Goal: Task Accomplishment & Management: Manage account settings

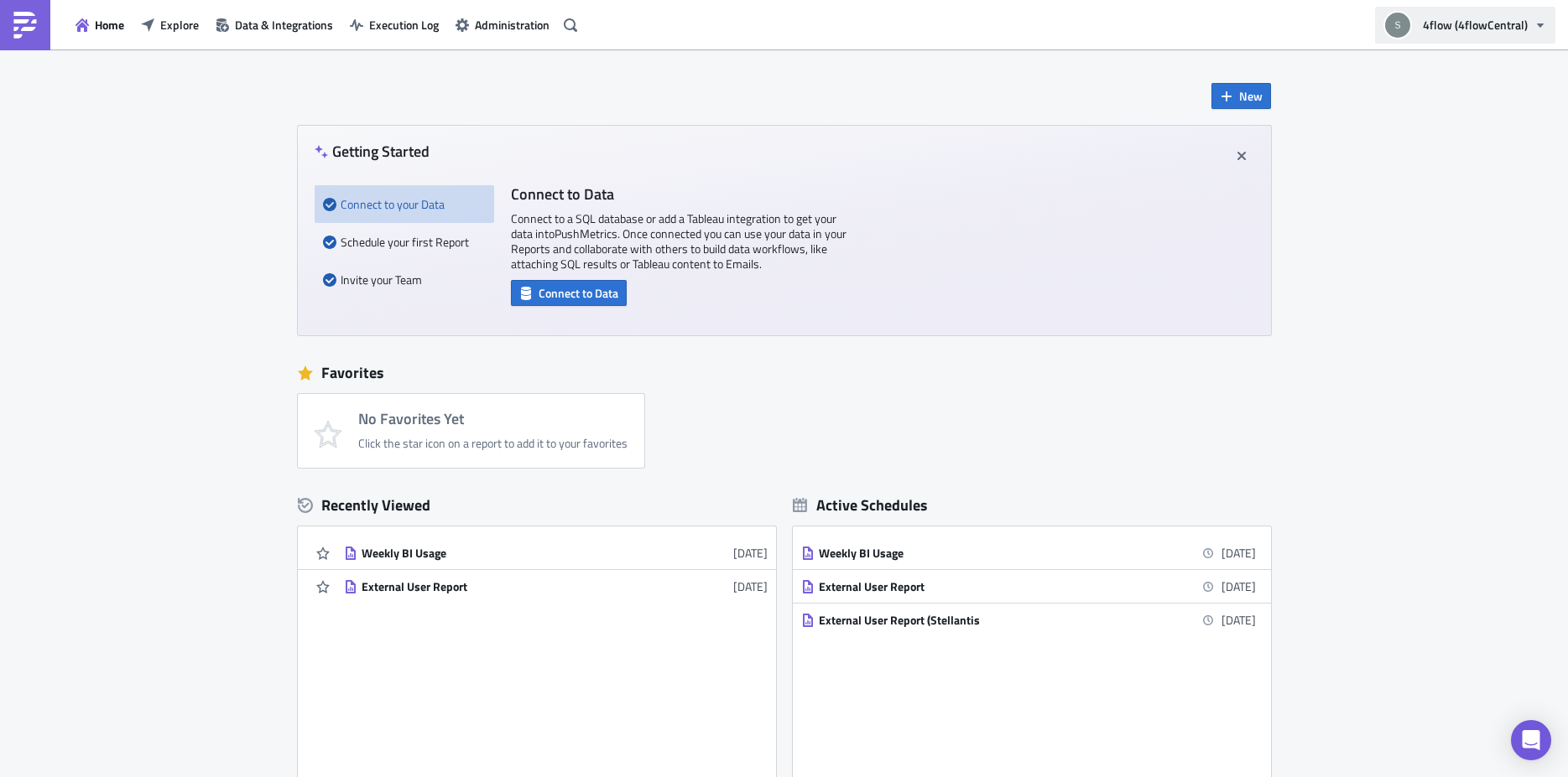
click at [1481, 16] on span "4flow (4flowCentral)" at bounding box center [1475, 25] width 105 height 18
click at [515, 21] on span "Administration" at bounding box center [511, 25] width 75 height 18
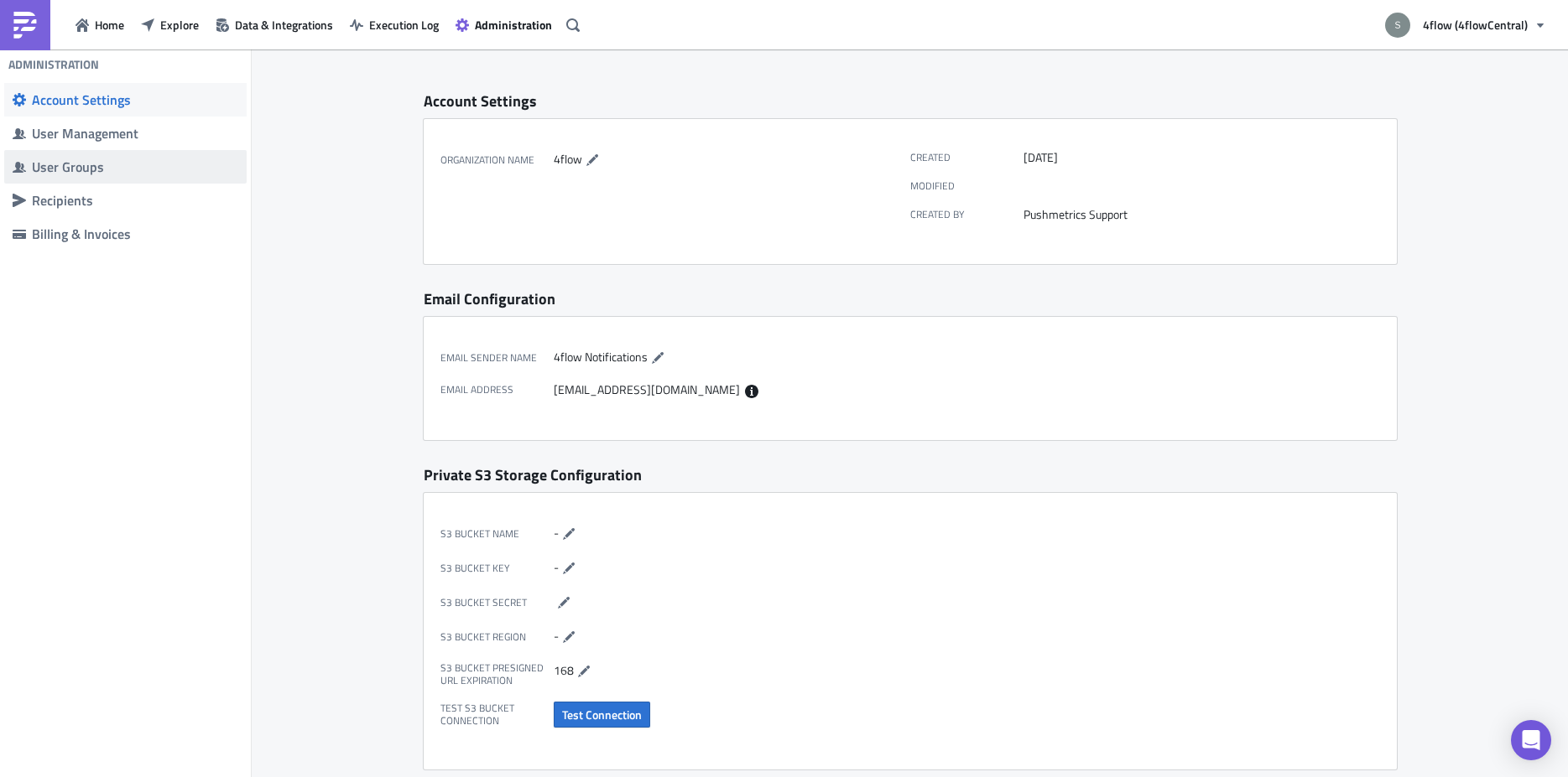
click at [94, 172] on div "User Groups" at bounding box center [135, 166] width 207 height 17
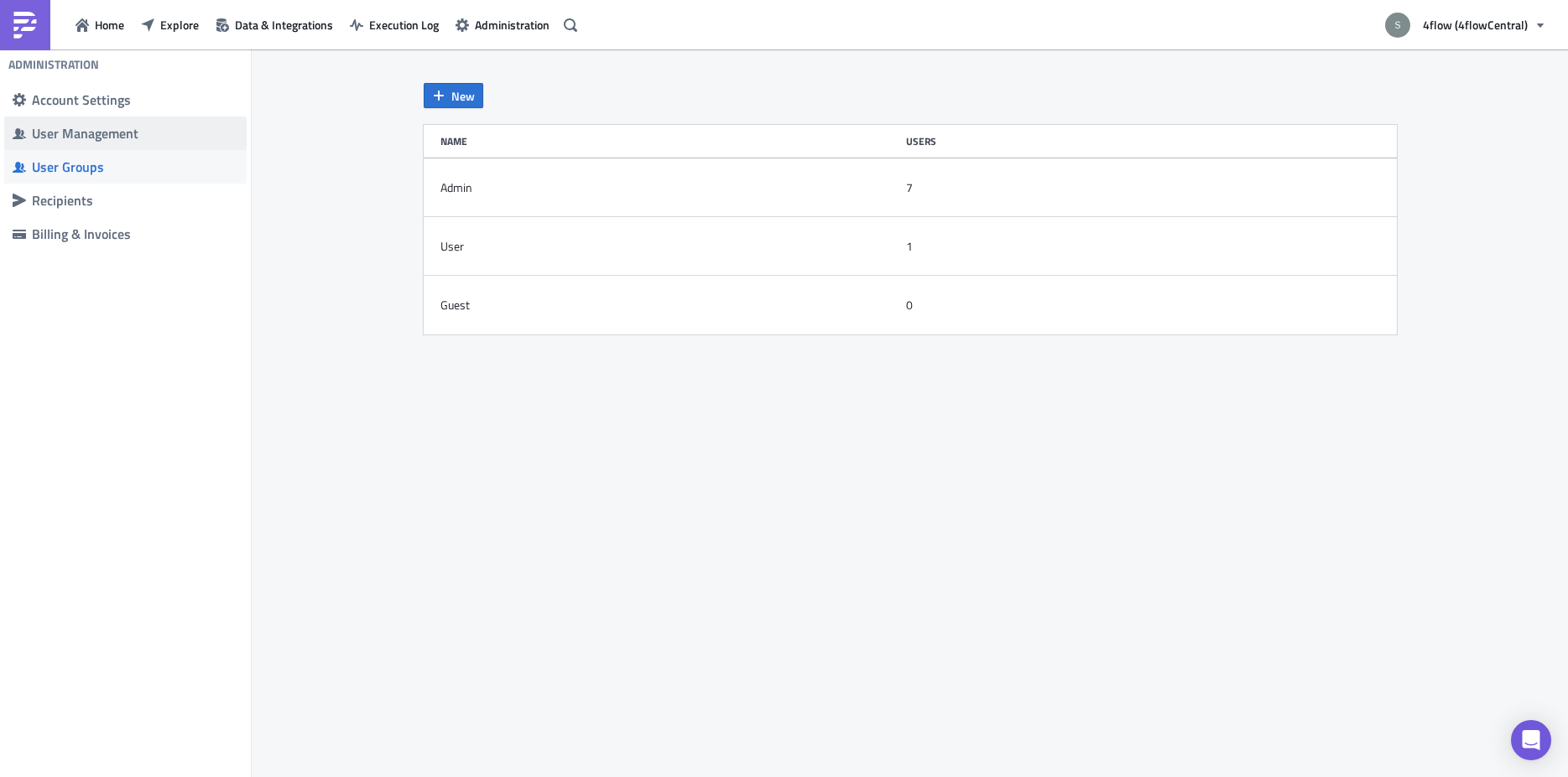
click at [96, 133] on div "User Management" at bounding box center [135, 133] width 207 height 17
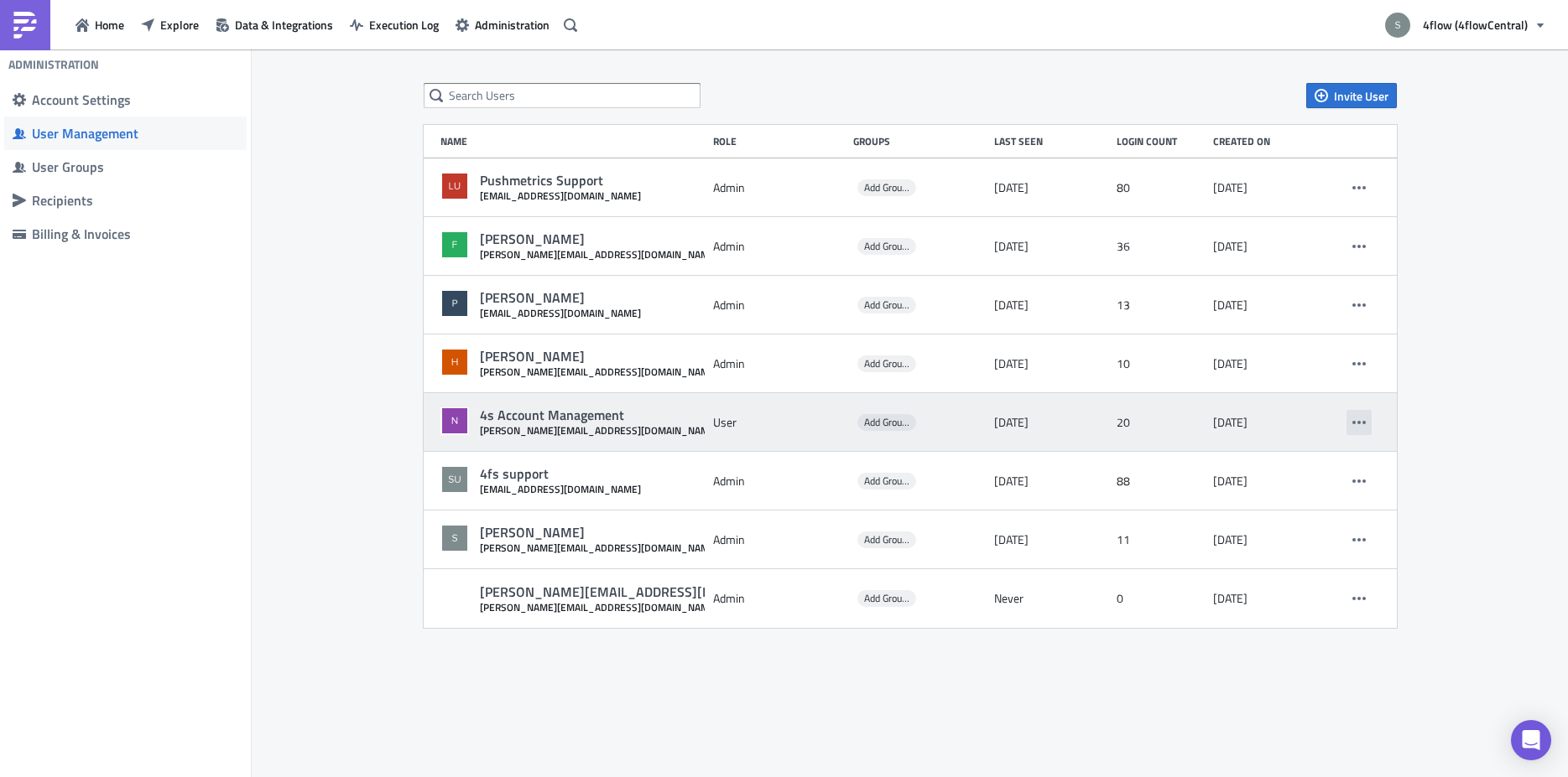
click at [1361, 425] on icon "button" at bounding box center [1359, 422] width 13 height 13
click at [997, 423] on time "[DATE]" at bounding box center [1011, 422] width 34 height 15
click at [1361, 427] on icon "button" at bounding box center [1359, 422] width 13 height 13
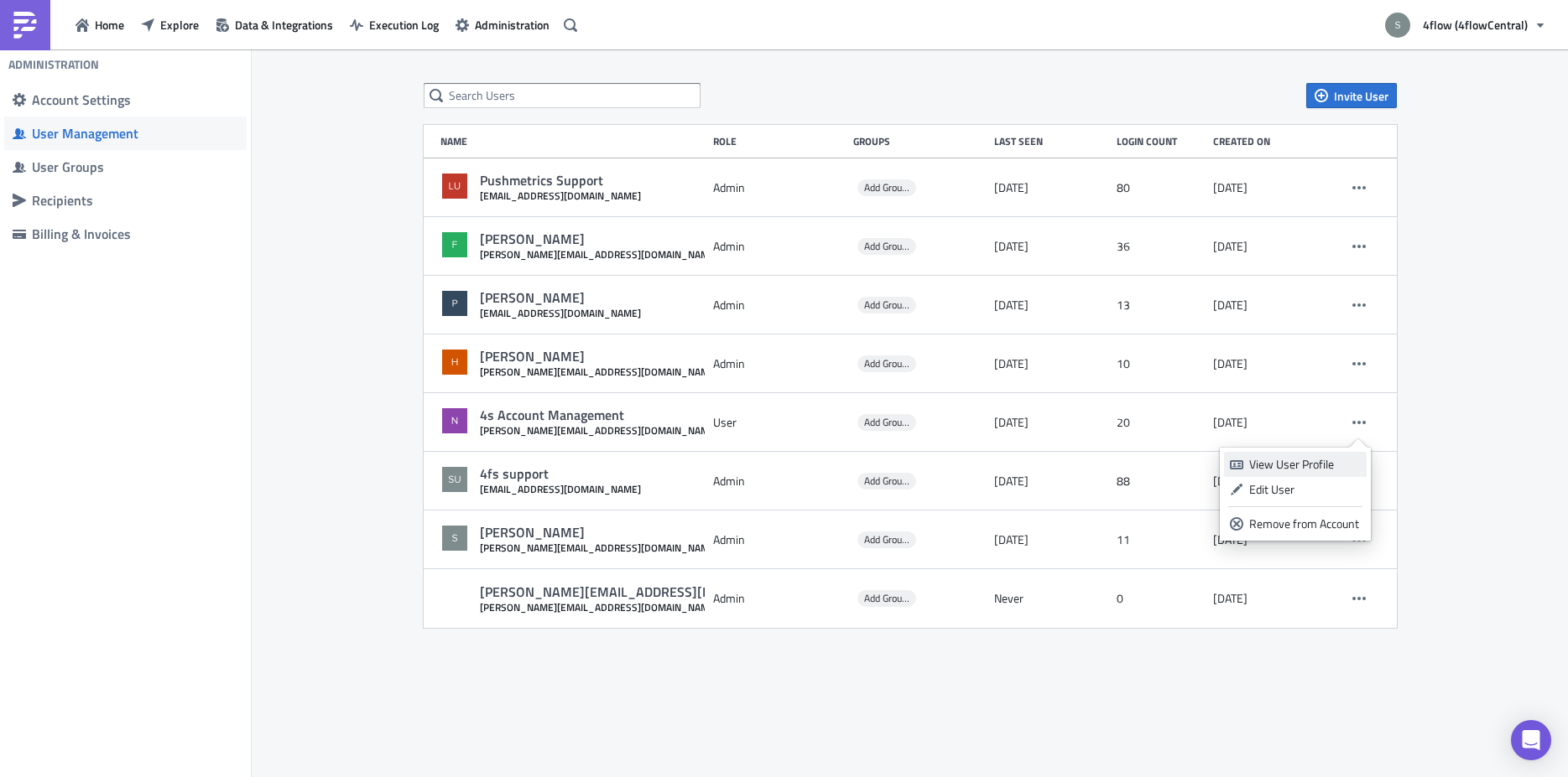
click at [1321, 464] on div "View User Profile" at bounding box center [1305, 464] width 111 height 17
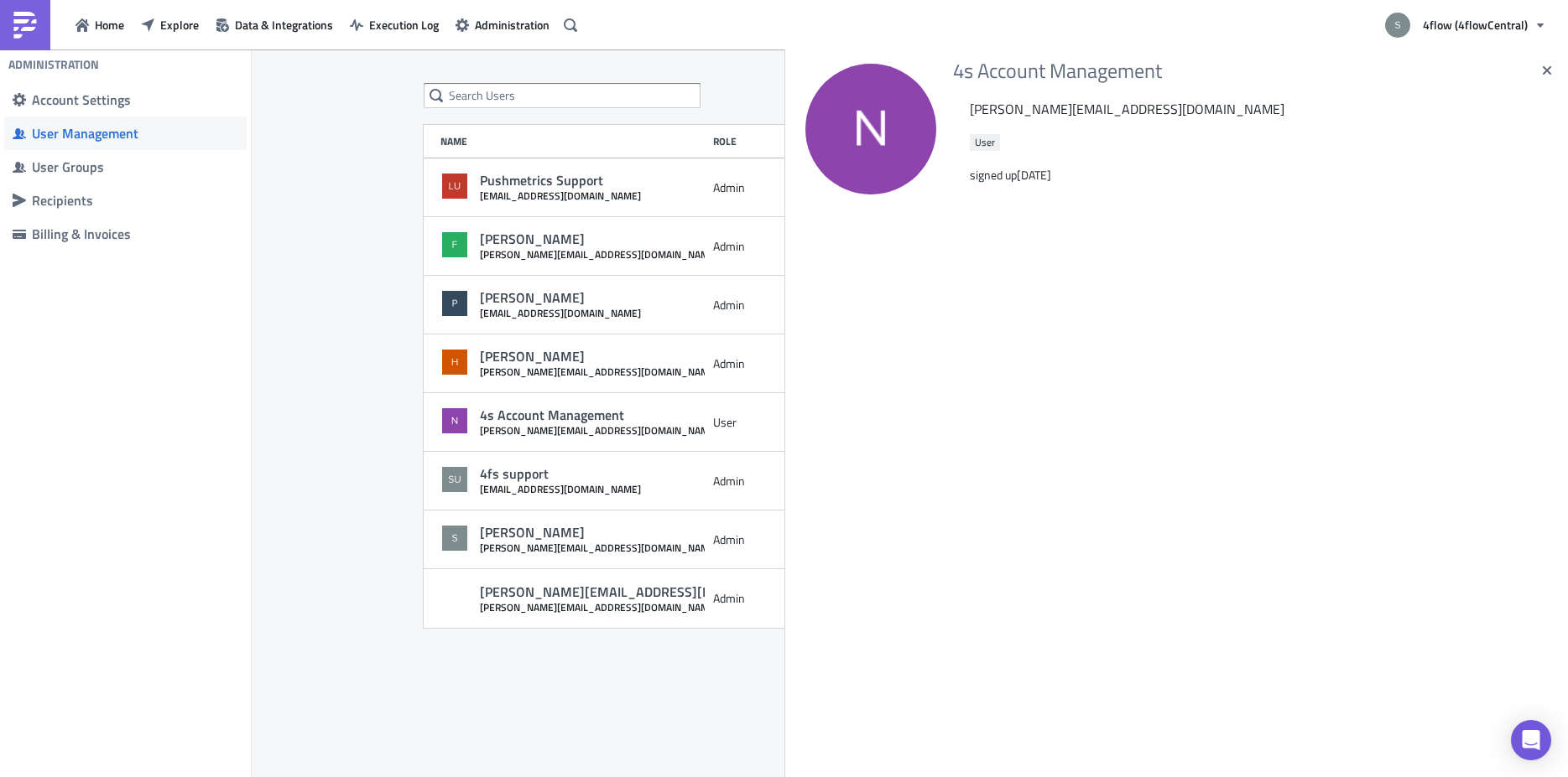
click at [1471, 37] on div "4s Account Management [PERSON_NAME][EMAIL_ADDRESS][DOMAIN_NAME] User signed up …" at bounding box center [784, 388] width 1568 height 777
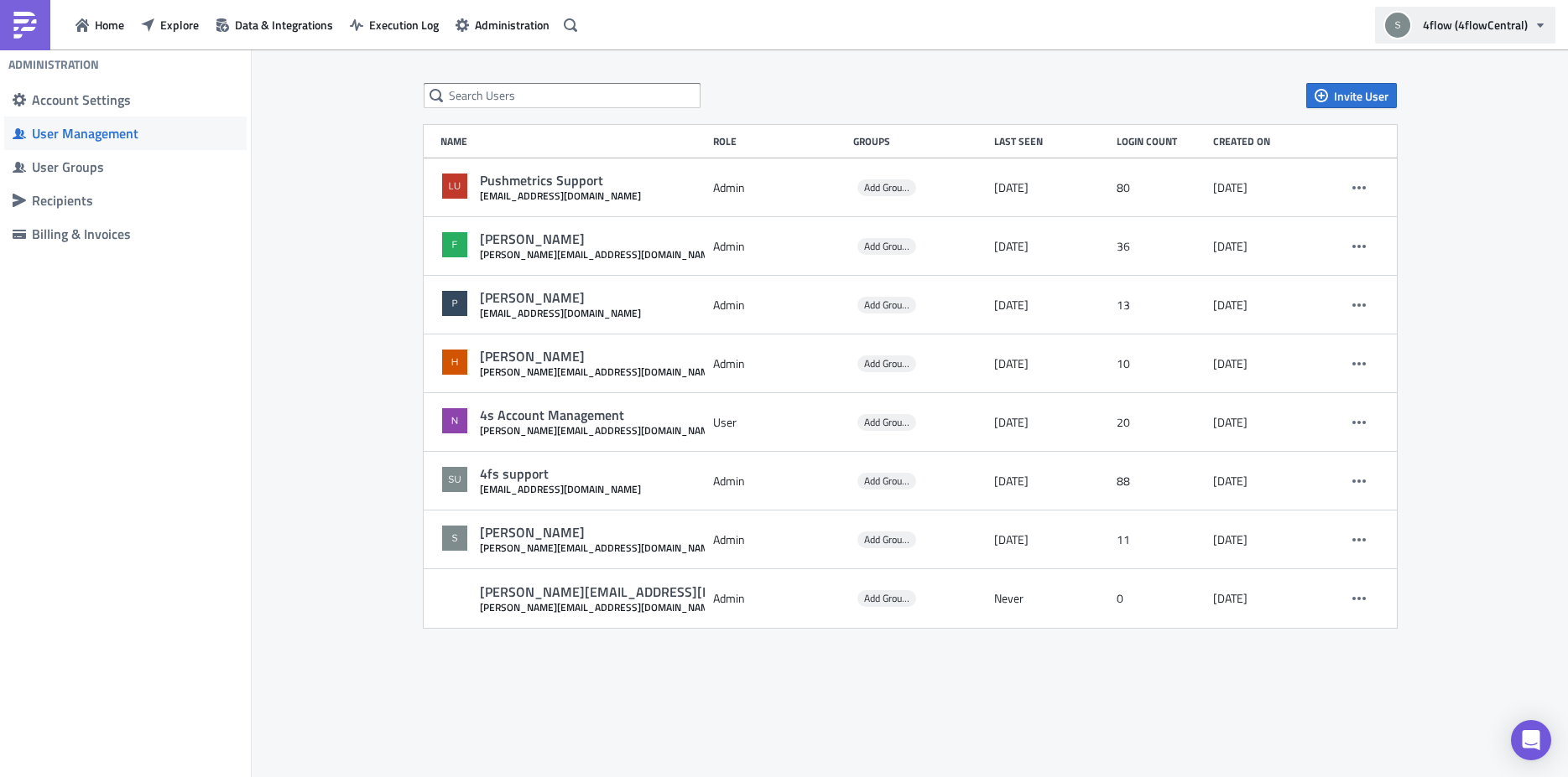
click at [1490, 27] on span "4flow (4flowCentral)" at bounding box center [1475, 25] width 105 height 18
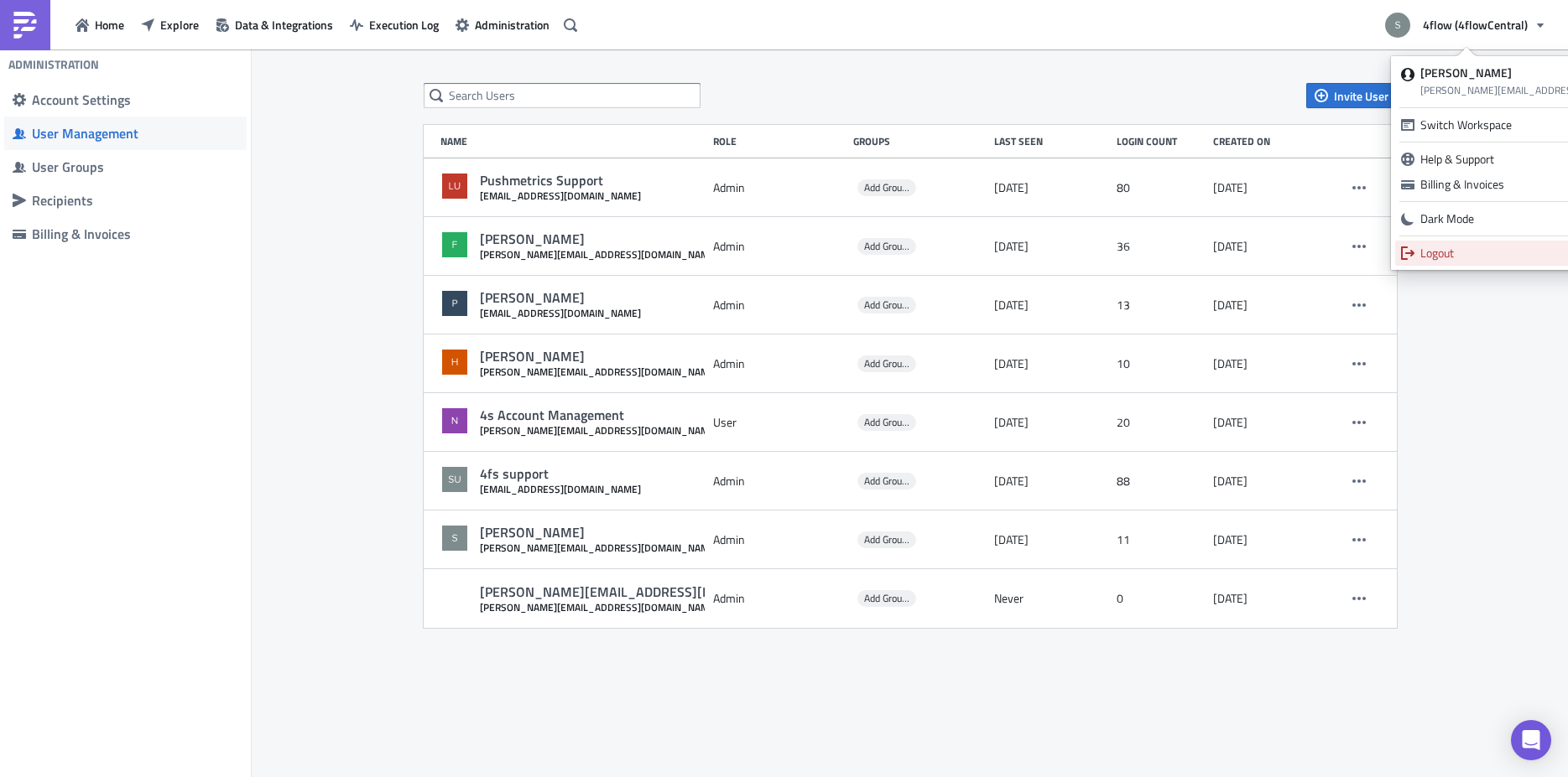
click at [1460, 257] on div "Logout" at bounding box center [1539, 253] width 238 height 17
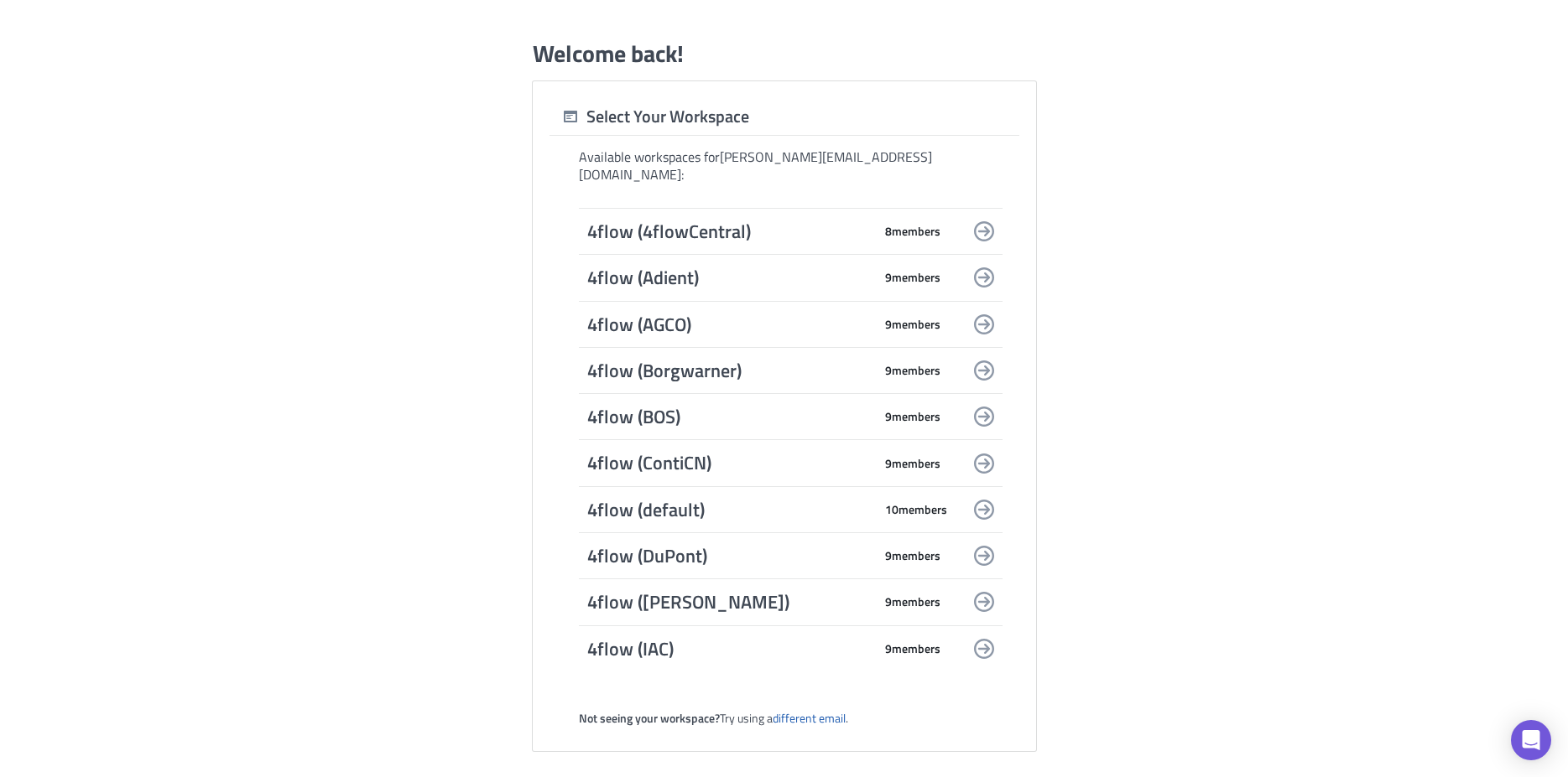
click at [768, 220] on span "4flow (4flowCentral)" at bounding box center [730, 232] width 285 height 23
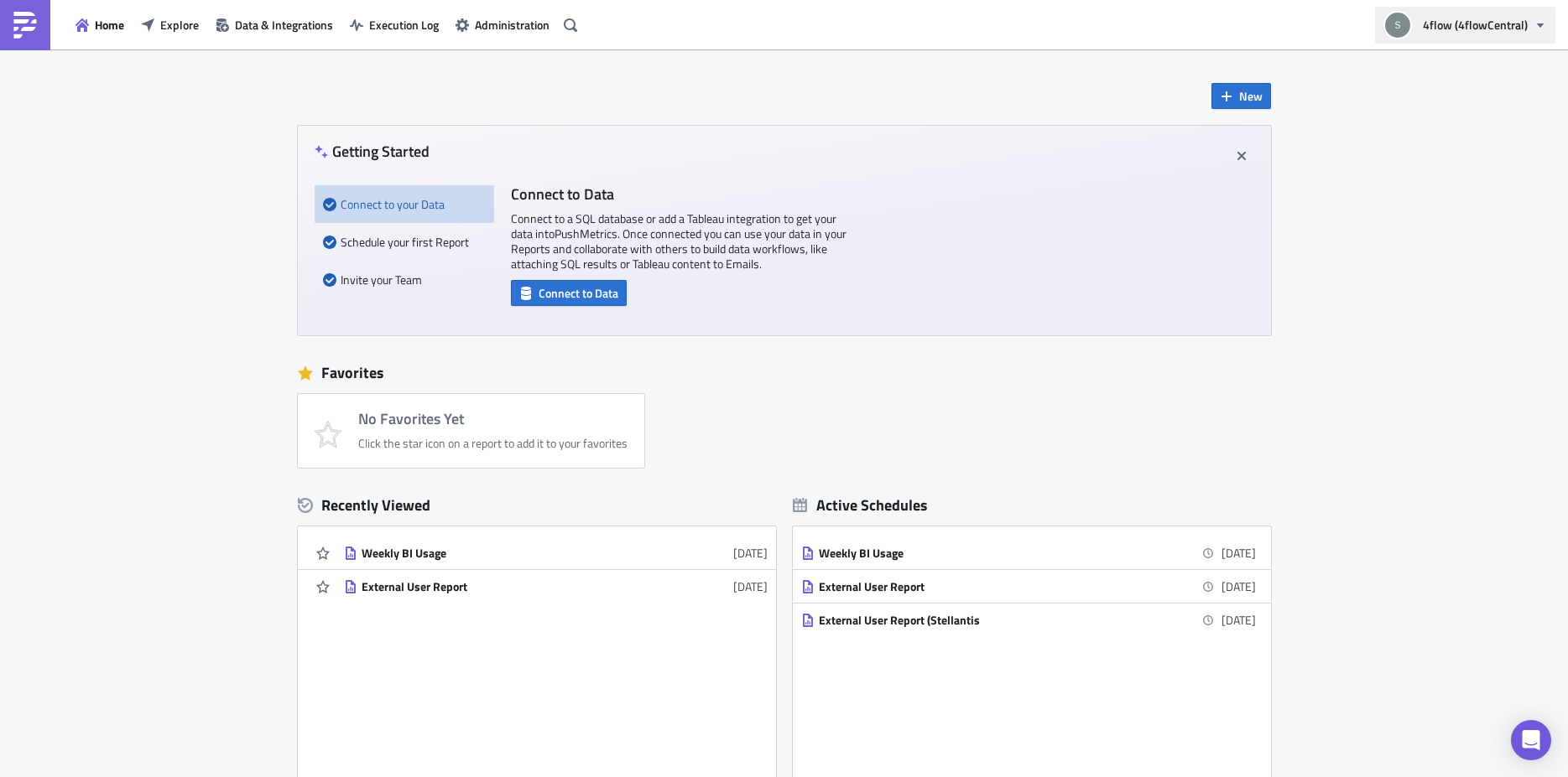
click at [1470, 19] on span "4flow (4flowCentral)" at bounding box center [1475, 25] width 105 height 18
click at [505, 26] on span "Administration" at bounding box center [511, 25] width 75 height 18
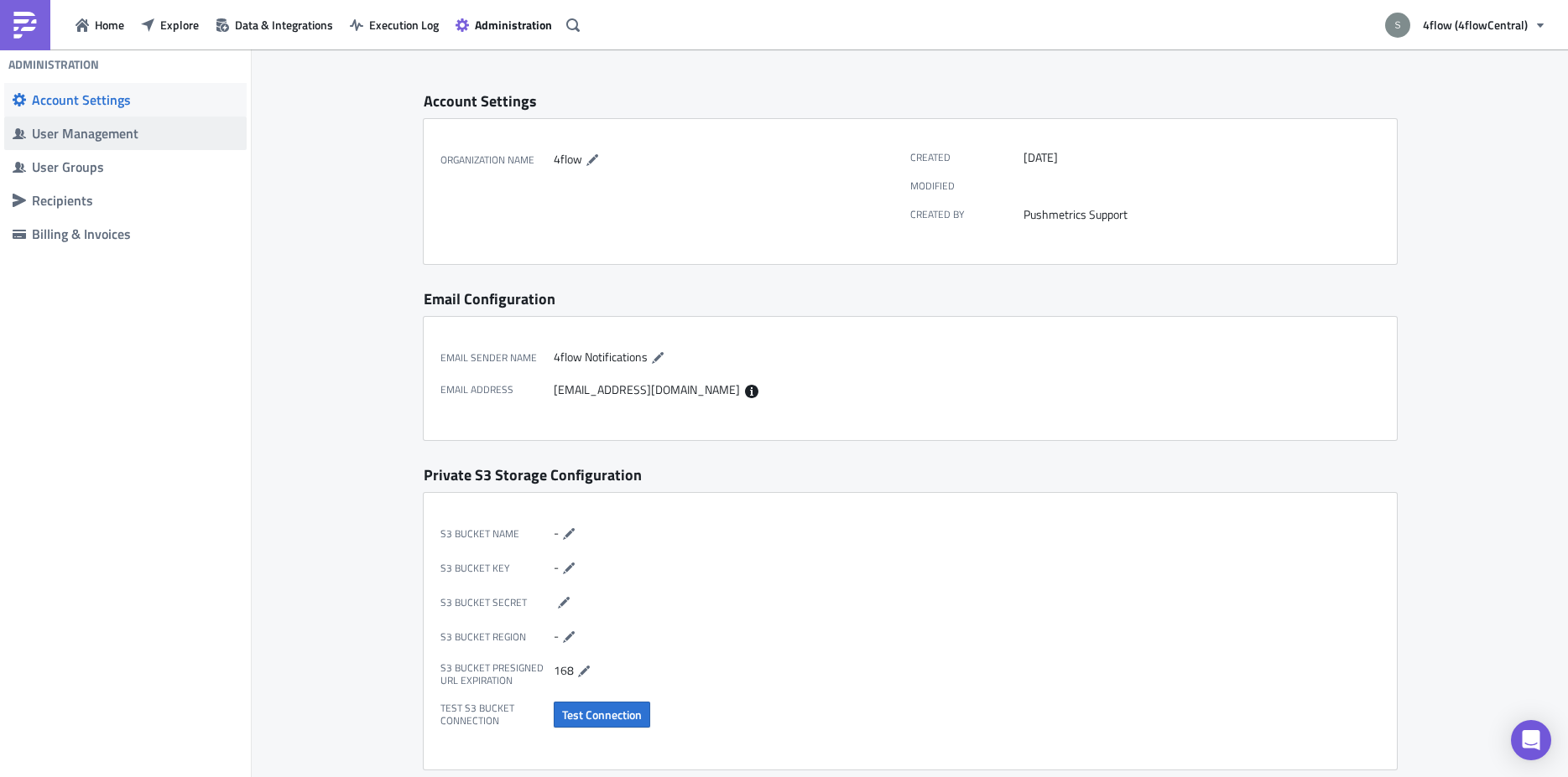
click at [89, 128] on div "User Management" at bounding box center [135, 133] width 207 height 17
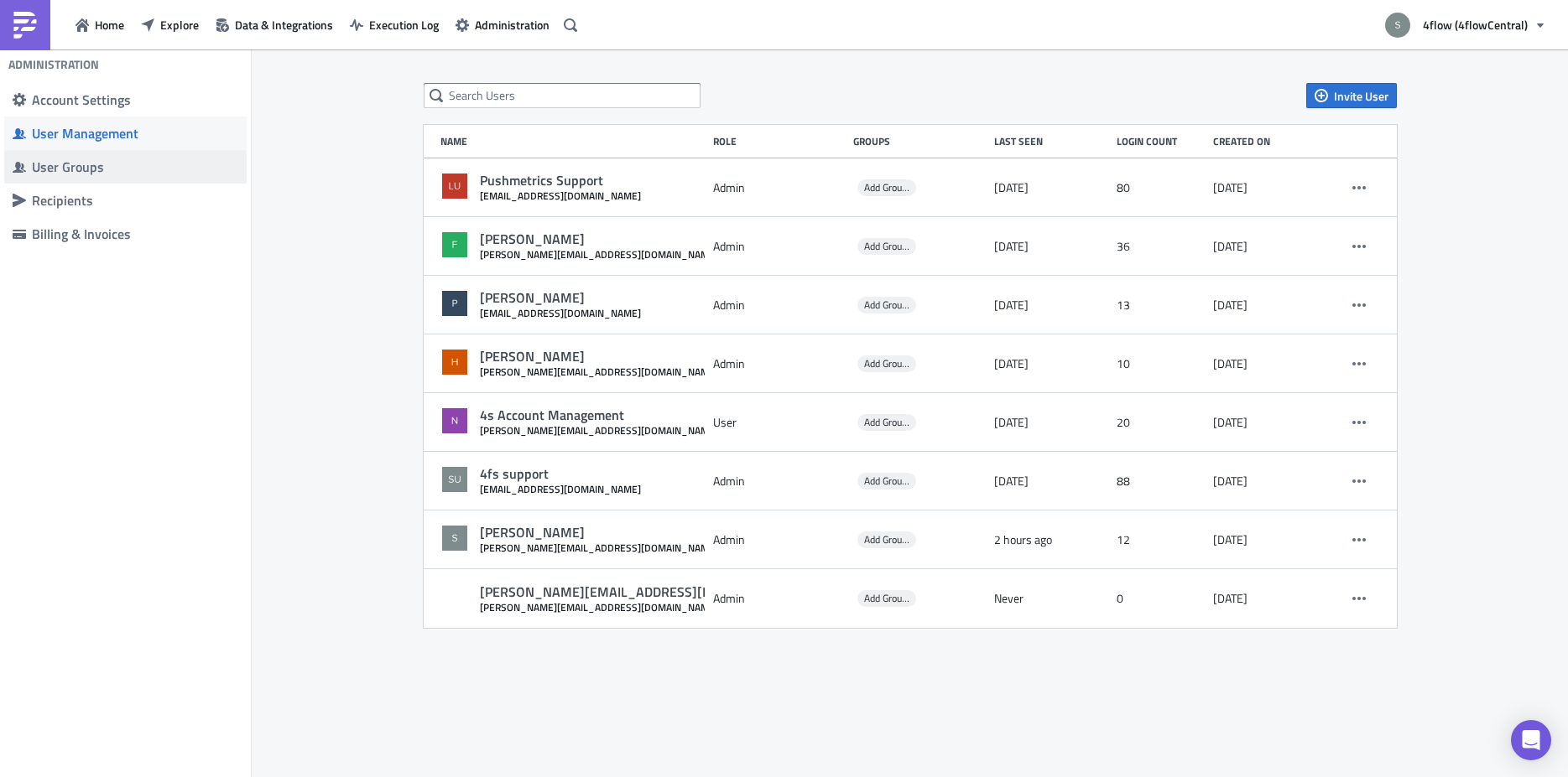
click at [137, 172] on div "User Groups" at bounding box center [135, 166] width 207 height 17
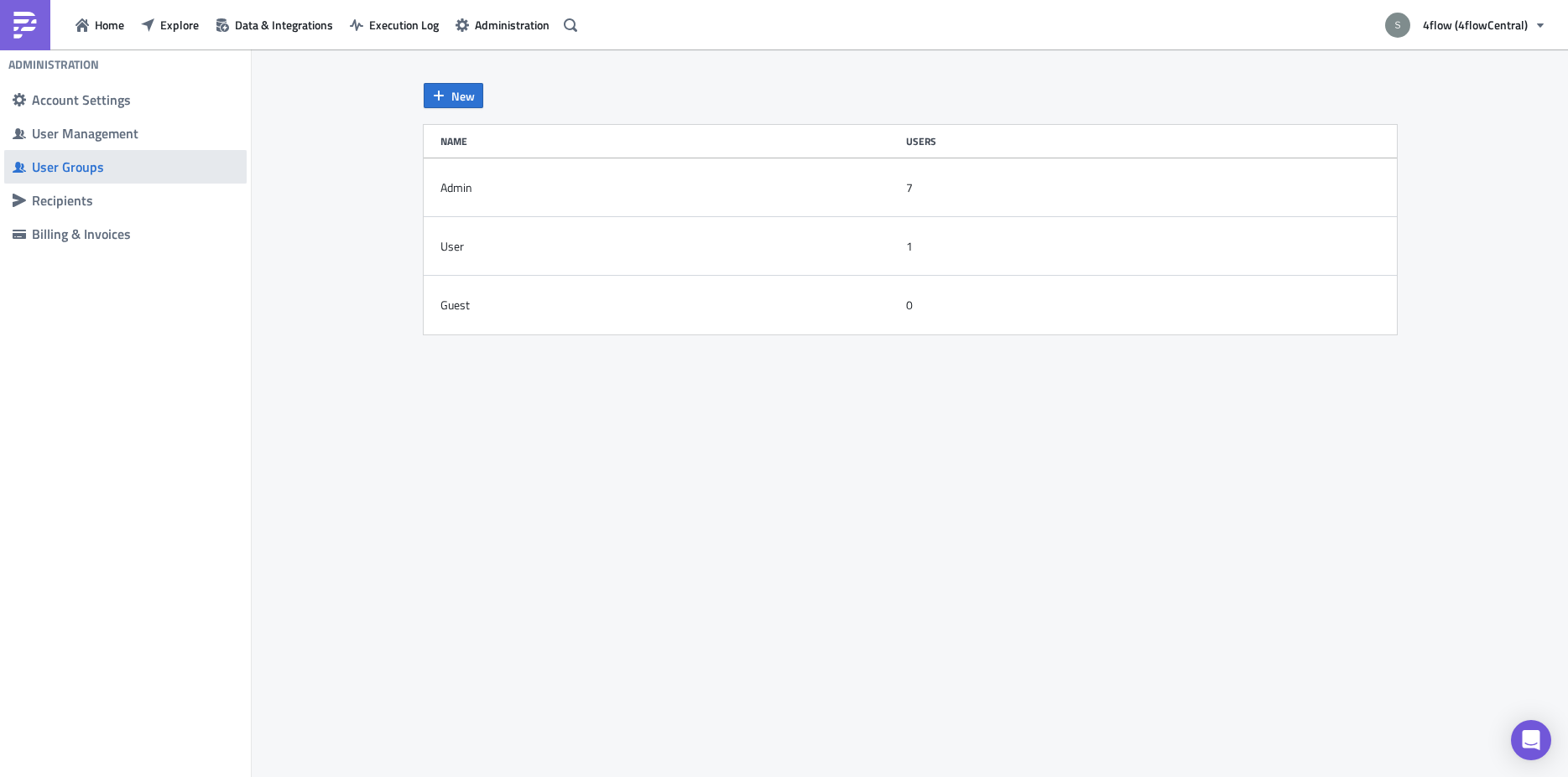
click at [149, 154] on span "User Groups" at bounding box center [126, 166] width 243 height 33
click at [146, 145] on span "User Management" at bounding box center [126, 133] width 243 height 33
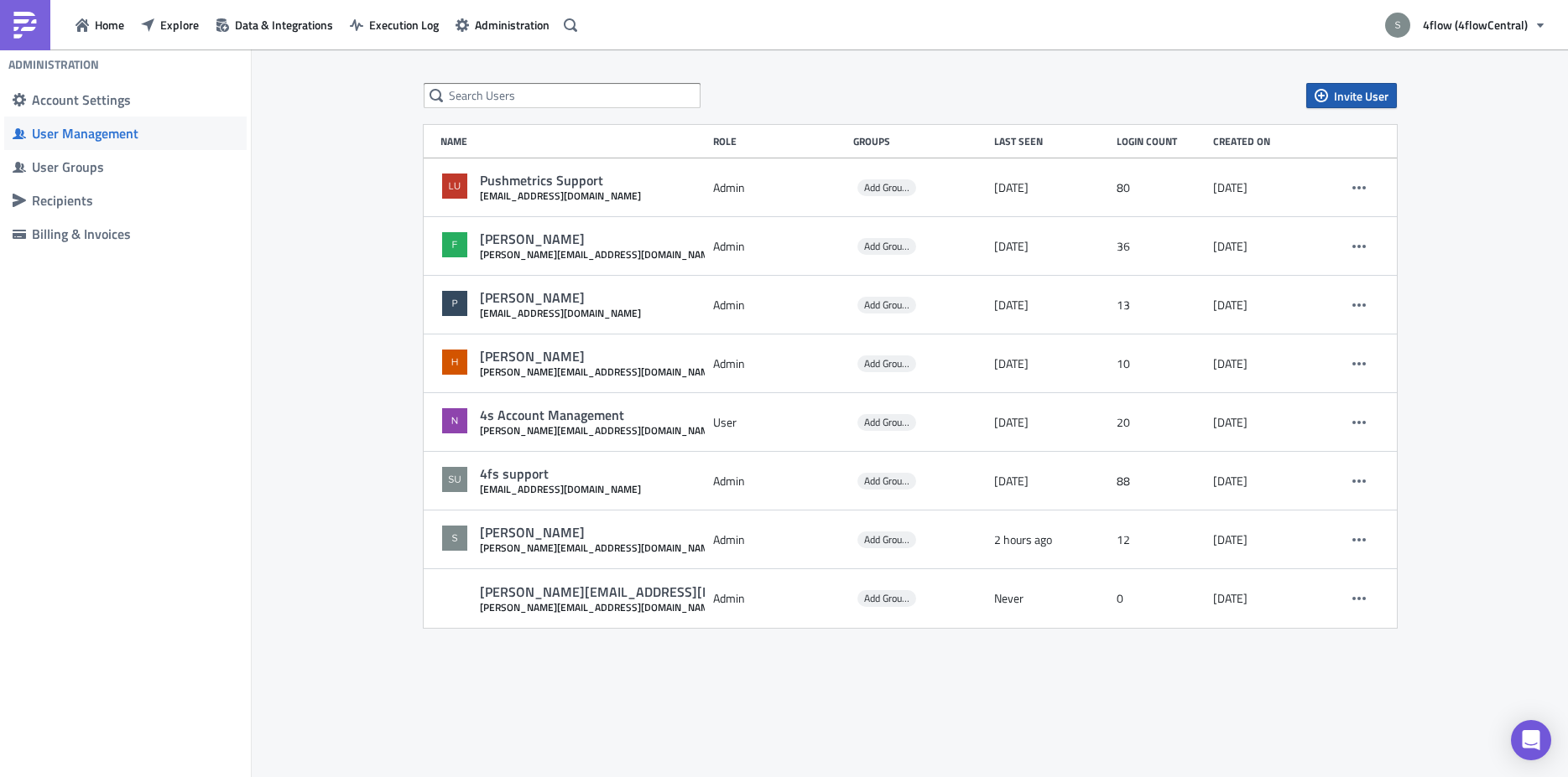
click at [1334, 93] on span "Invite User" at bounding box center [1360, 96] width 55 height 18
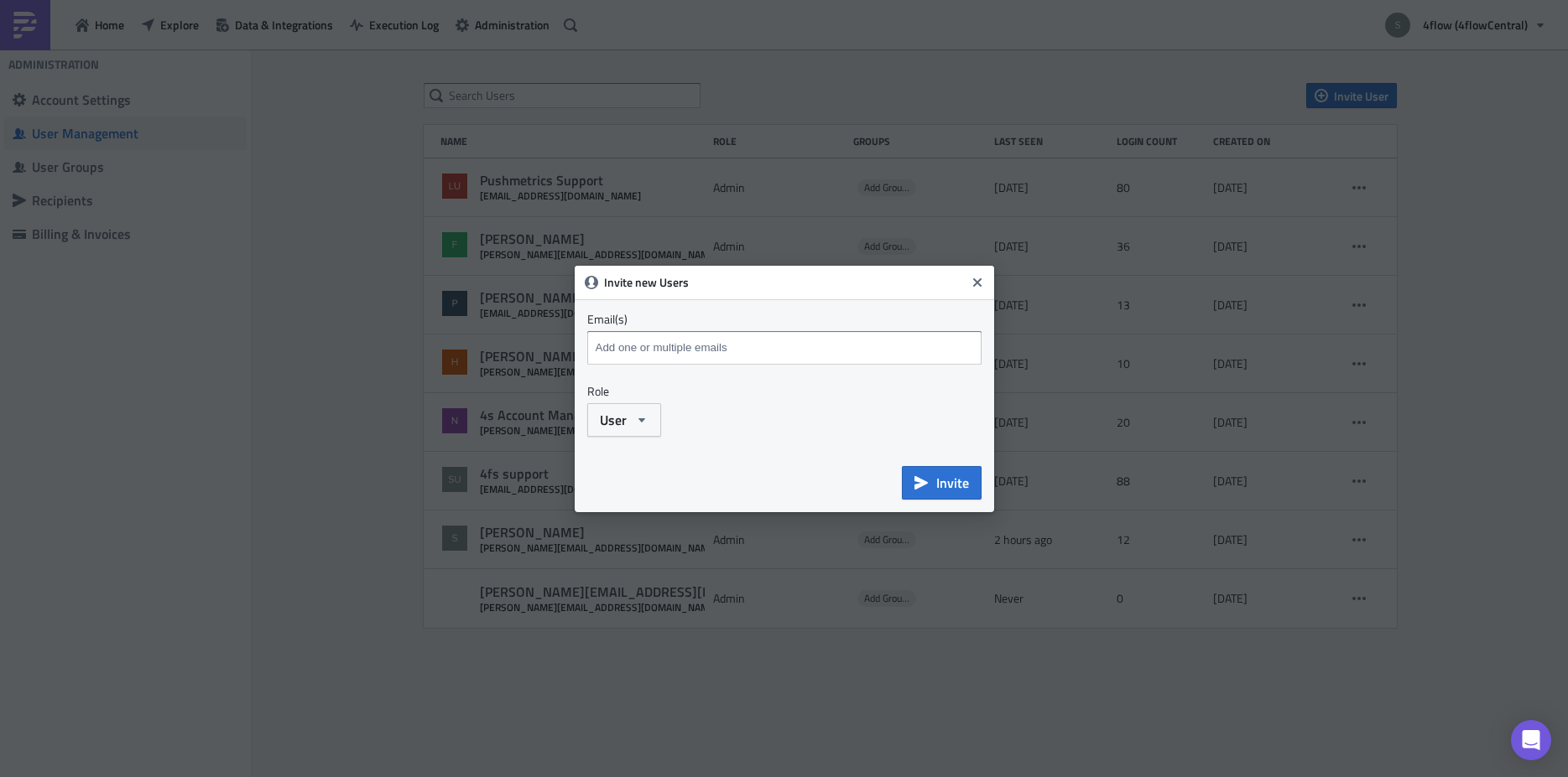
click at [659, 344] on input at bounding box center [786, 348] width 390 height 25
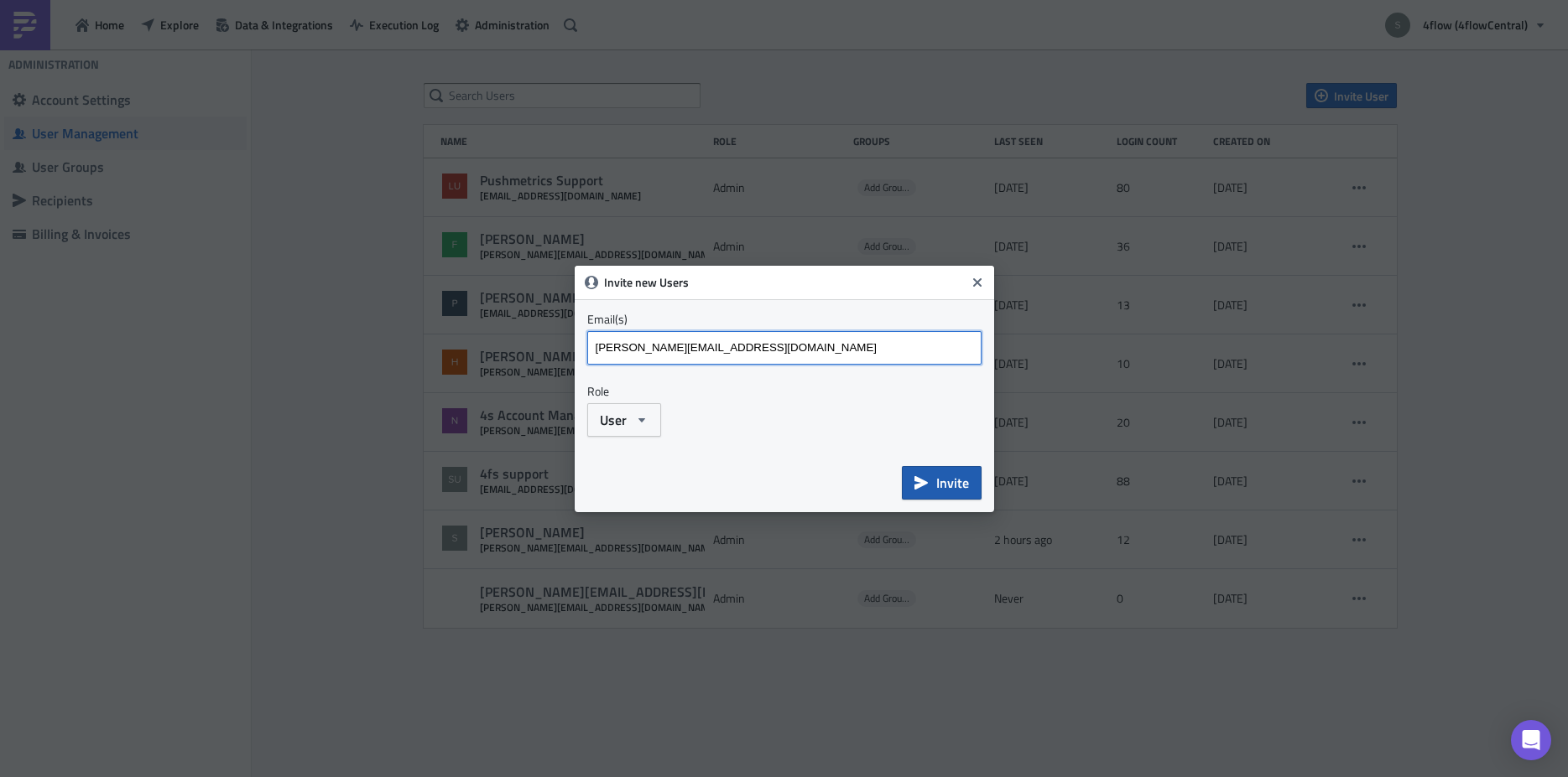
type input "m.intfeld@4flow.de"
click at [934, 478] on button "Invite" at bounding box center [942, 482] width 80 height 33
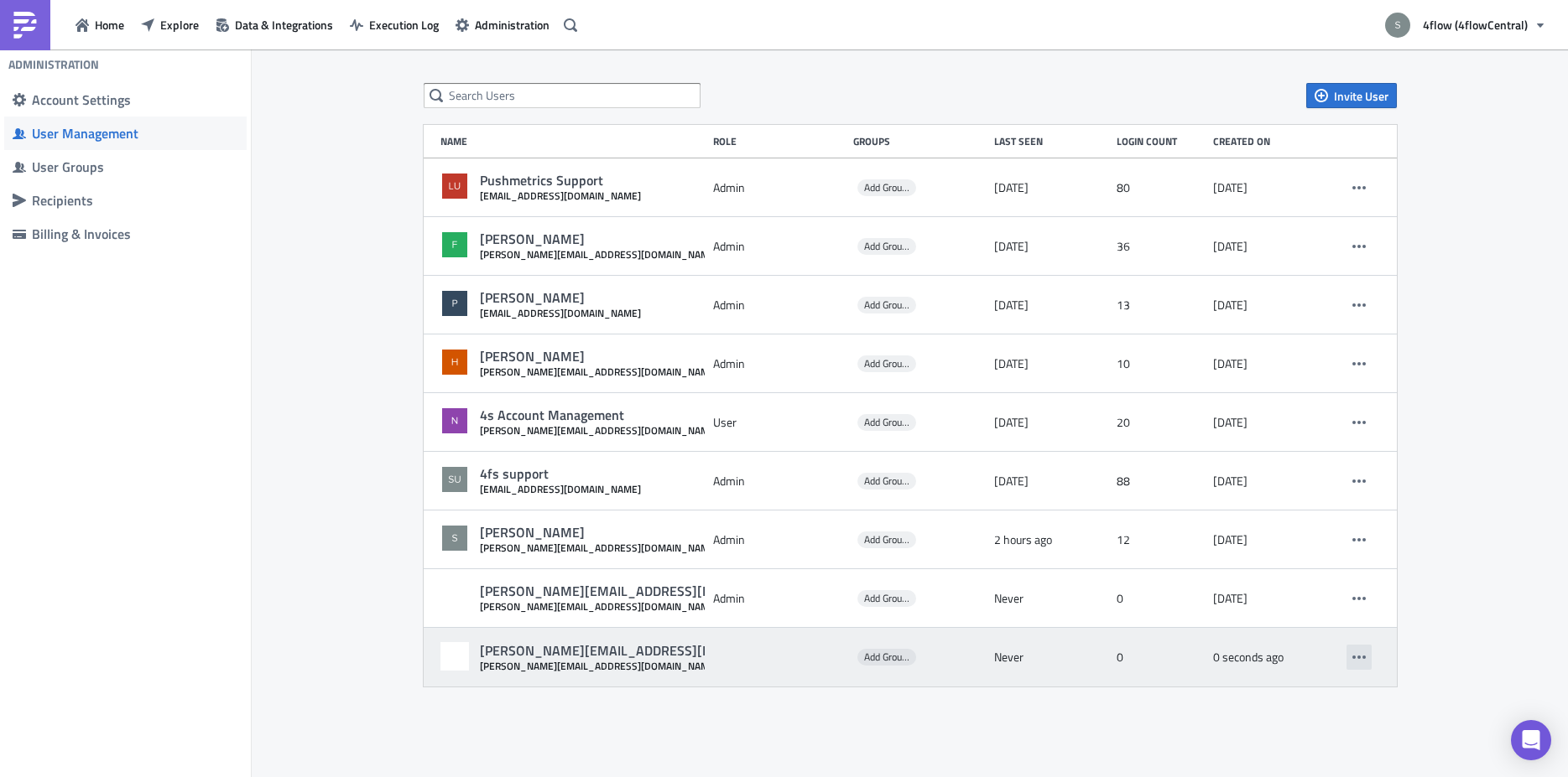
click at [1368, 657] on button "button" at bounding box center [1359, 658] width 25 height 25
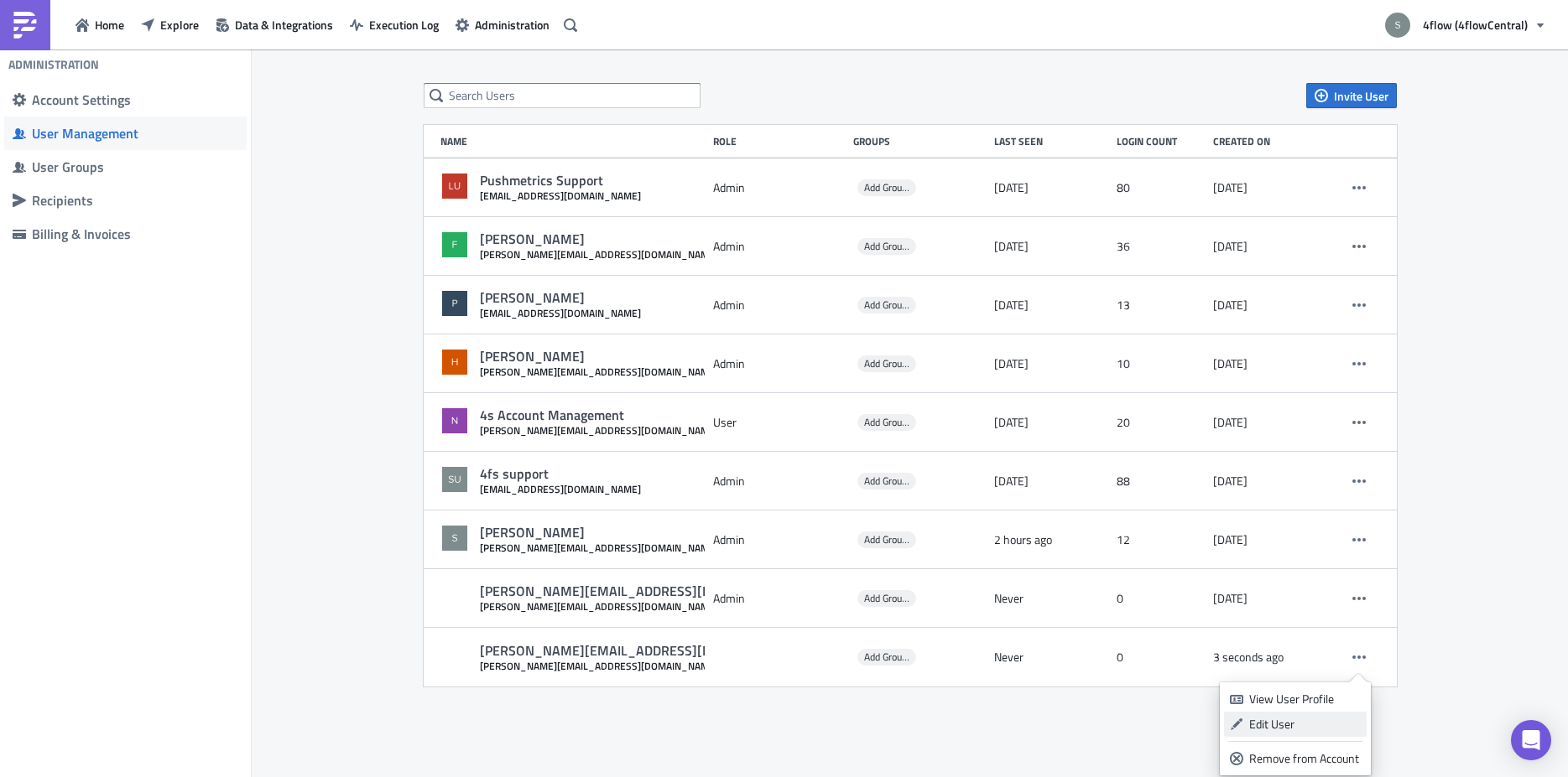
click at [1282, 731] on div "Edit User" at bounding box center [1305, 724] width 111 height 17
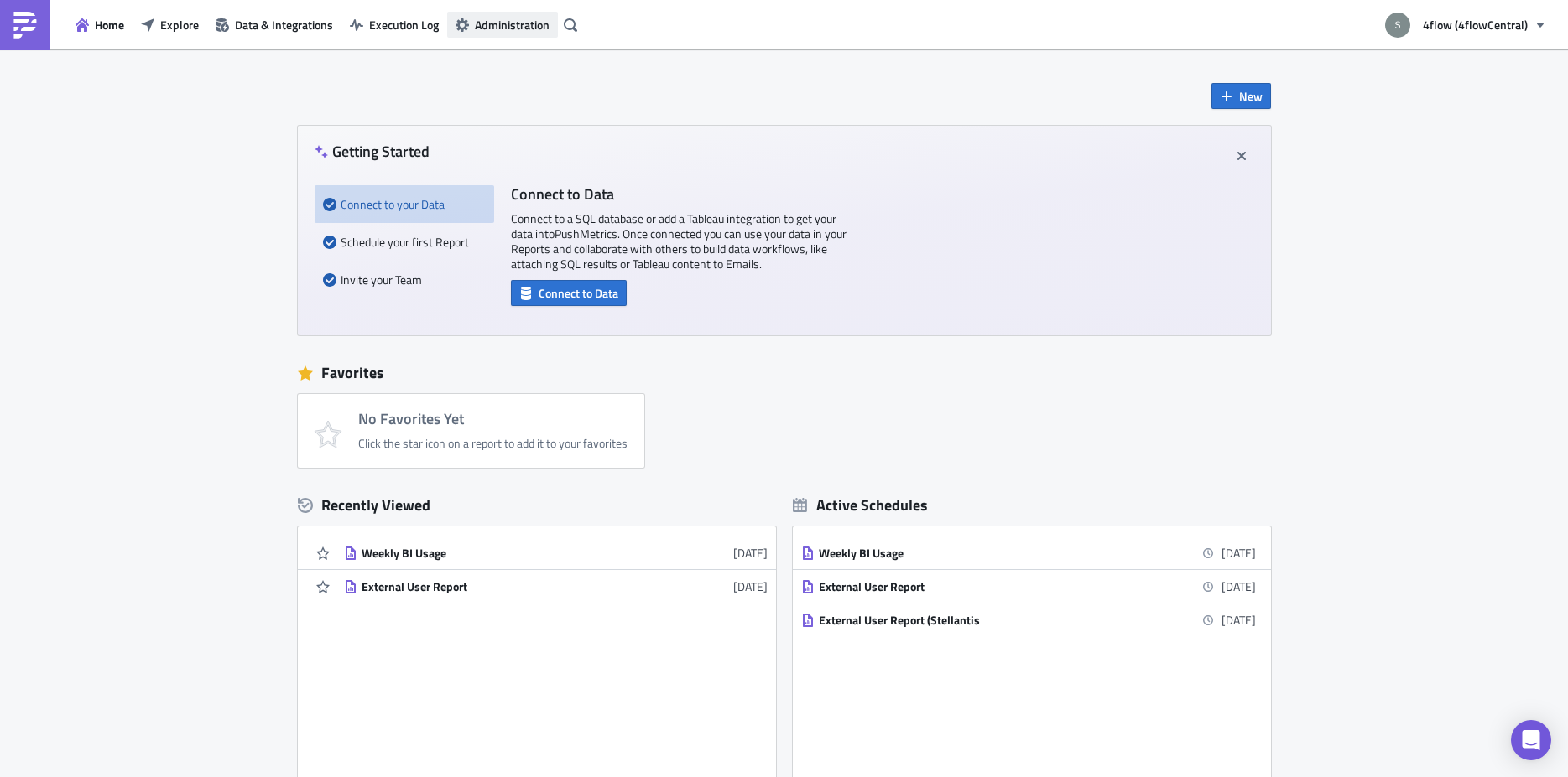
click at [515, 27] on span "Administration" at bounding box center [511, 25] width 75 height 18
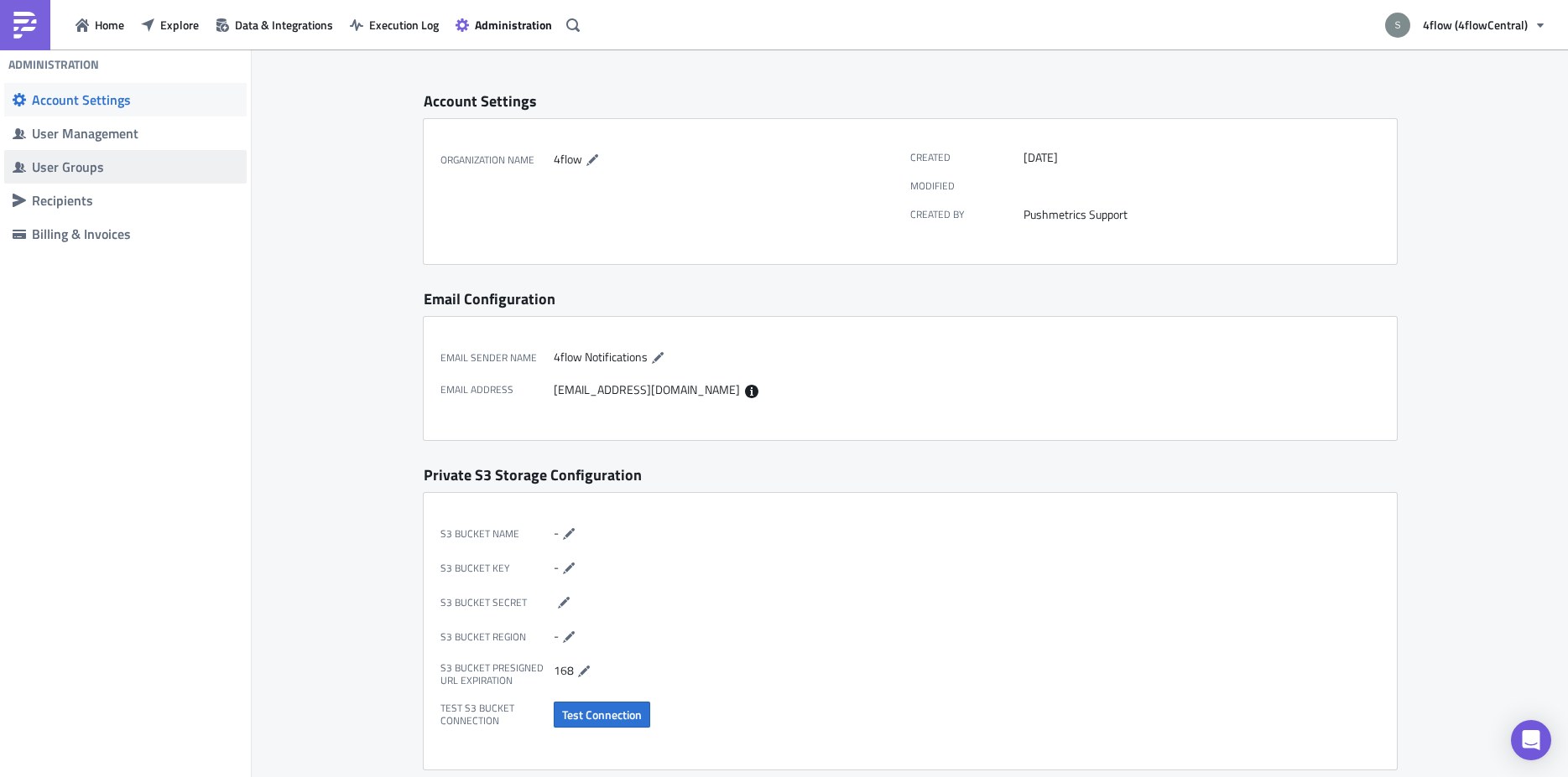
click at [85, 165] on div "User Groups" at bounding box center [135, 166] width 207 height 17
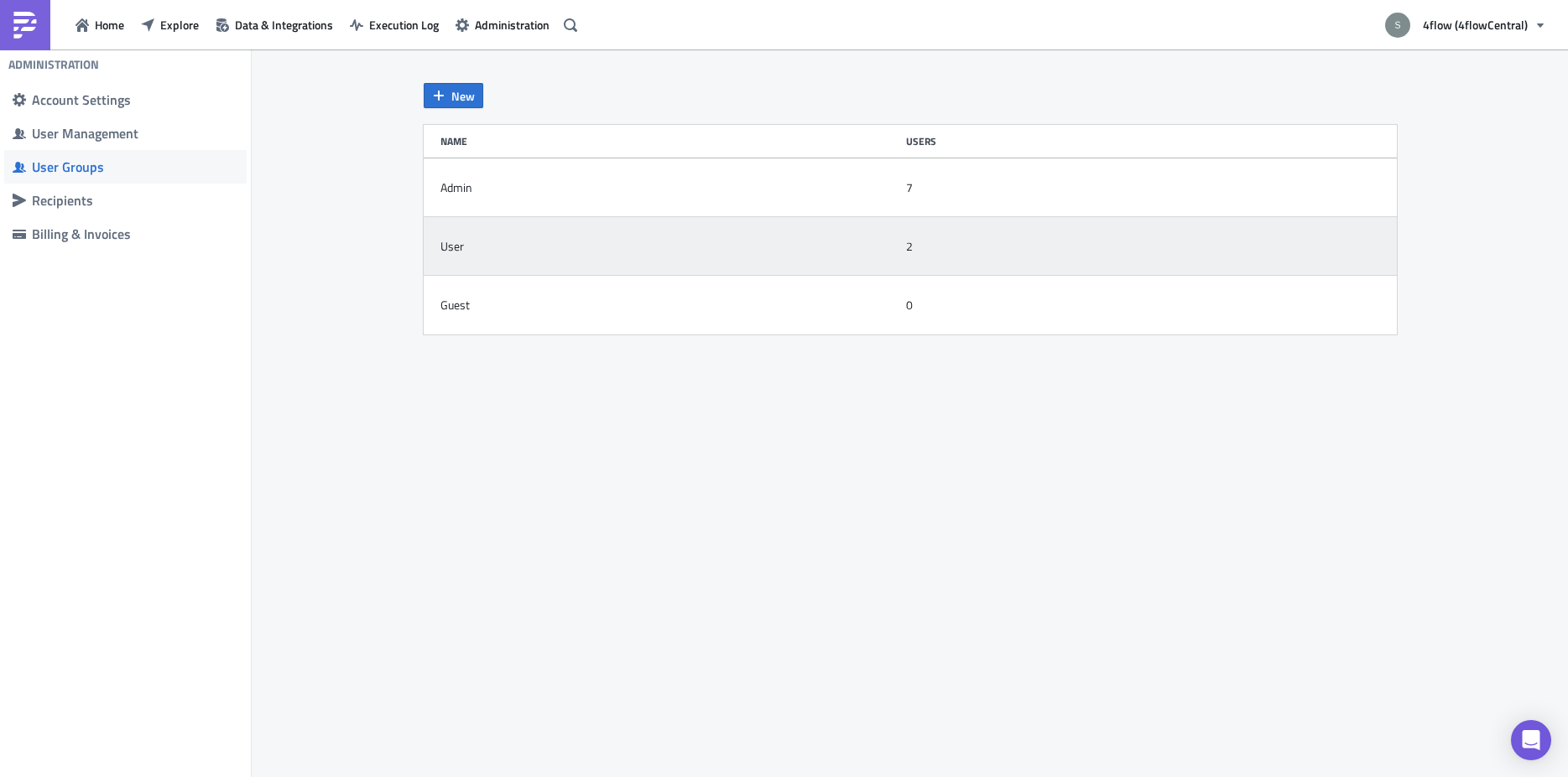
click at [562, 244] on div "User" at bounding box center [669, 246] width 457 height 33
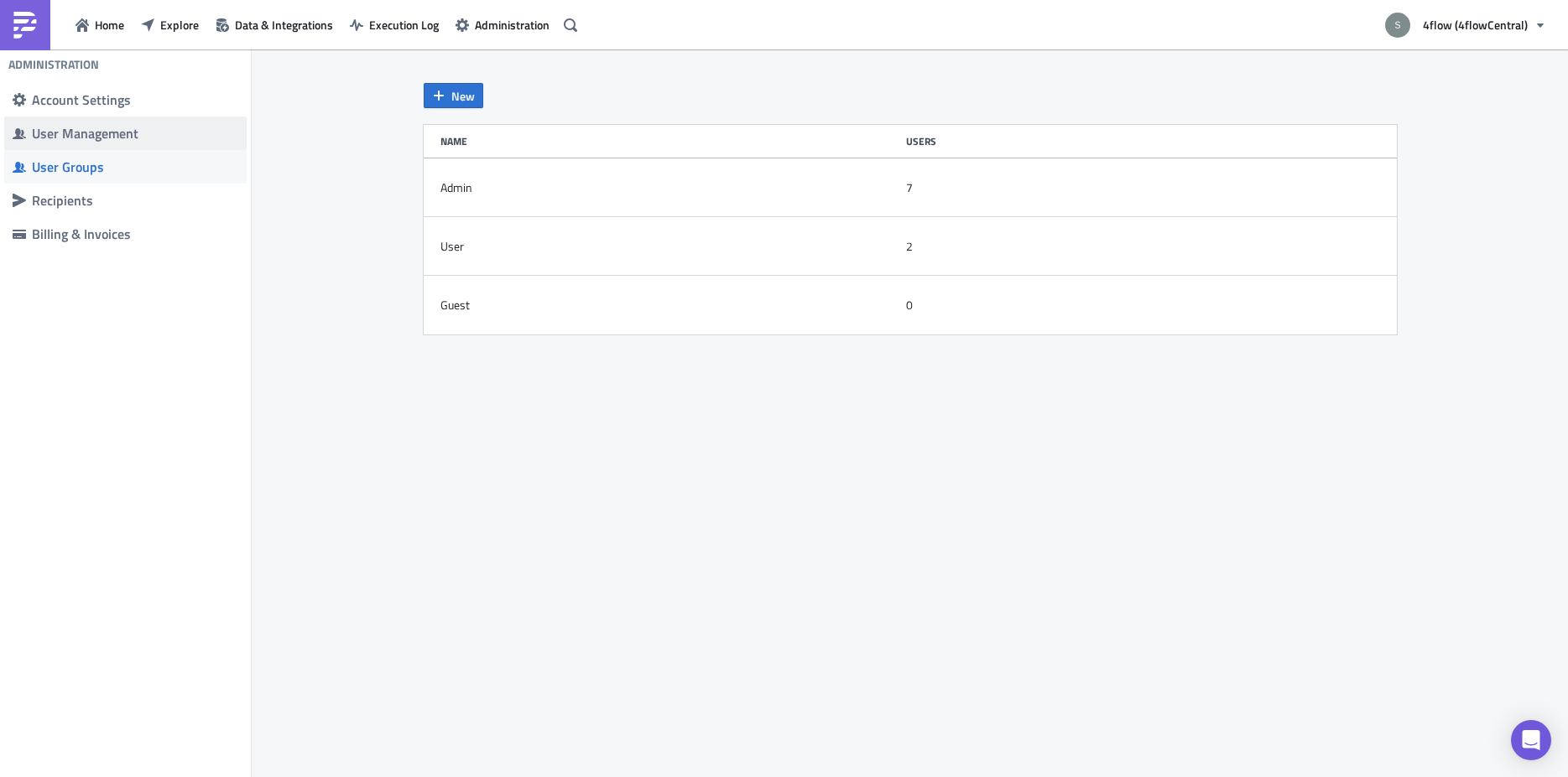
click at [77, 140] on div "User Management" at bounding box center [135, 133] width 207 height 17
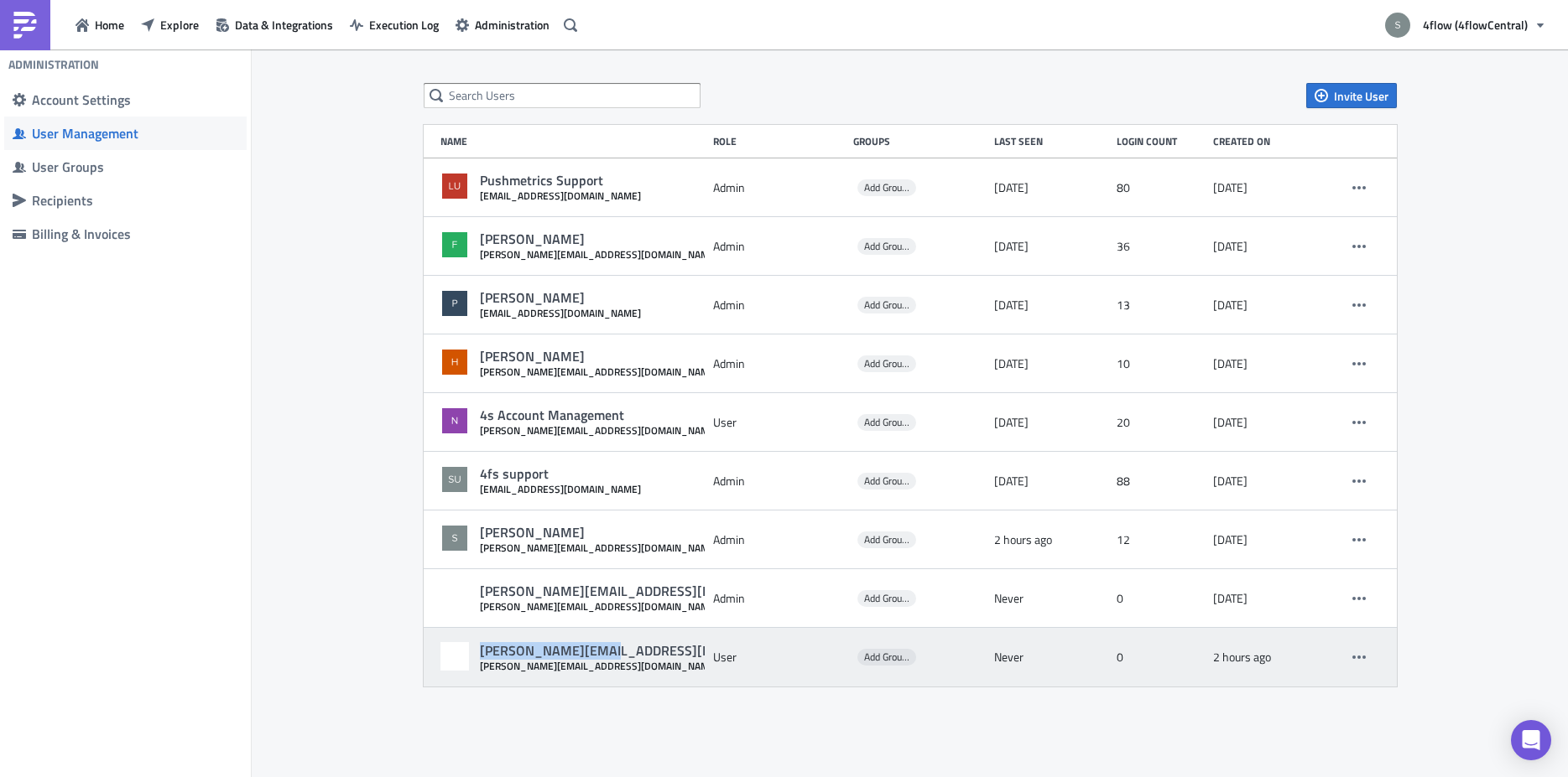
drag, startPoint x: 609, startPoint y: 651, endPoint x: 482, endPoint y: 658, distance: 127.2
click at [482, 658] on div "m.intfeld@4flow.de m.intfeld@4flow.de" at bounding box center [572, 658] width 264 height 31
copy div "m.intfeld@4flow.de"
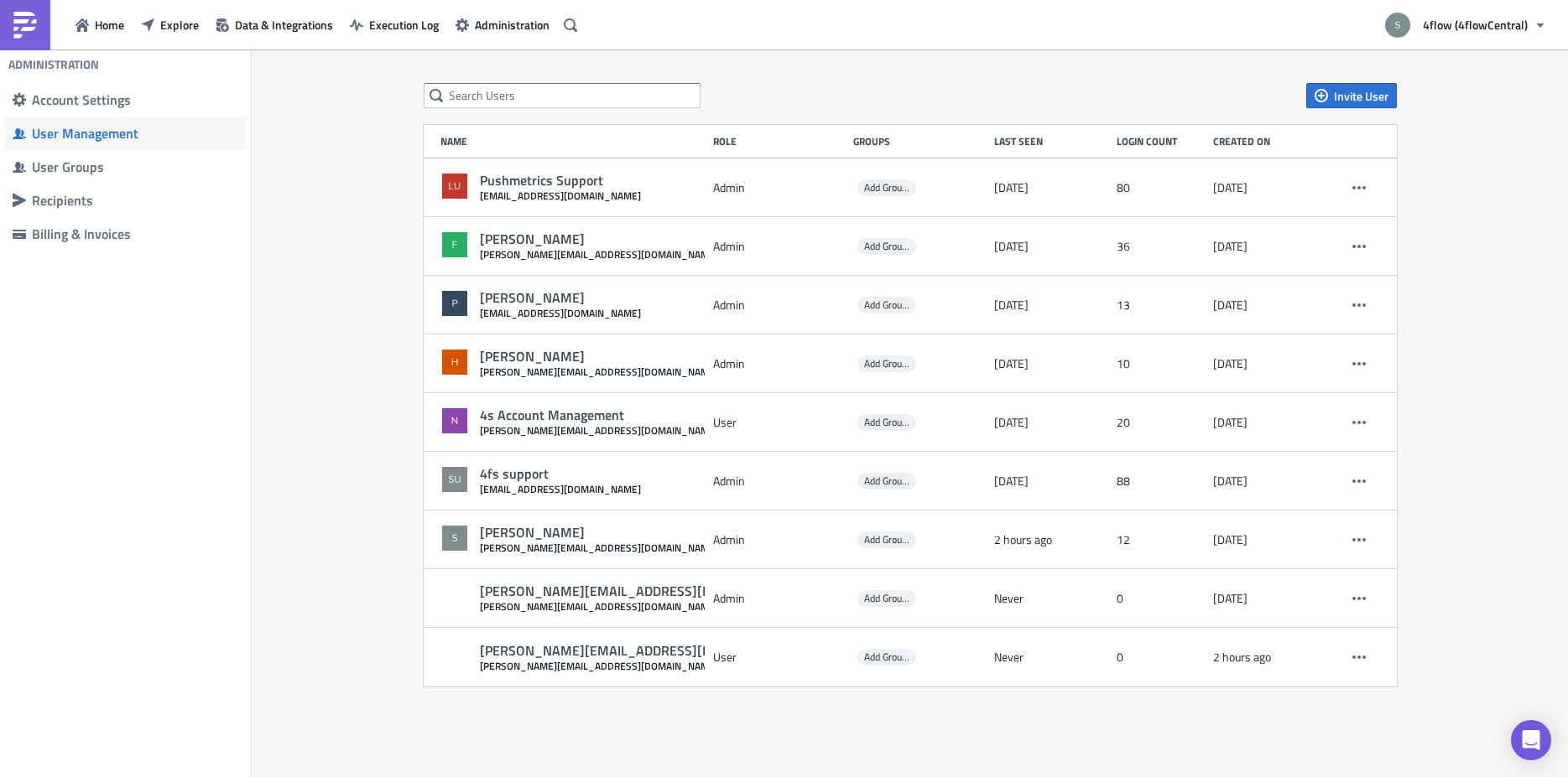
click at [300, 227] on div "Invite User Name Role Groups Last Seen Login Count Created on Pushmetrics Suppo…" at bounding box center [909, 414] width 1316 height 730
click at [1500, 13] on button "4flow (4flowCentral)" at bounding box center [1465, 24] width 181 height 37
click at [314, 143] on div "Invite User Name Role Groups Last Seen Login Count Created on Pushmetrics Suppo…" at bounding box center [909, 414] width 1316 height 730
click at [17, 27] on img at bounding box center [25, 25] width 27 height 27
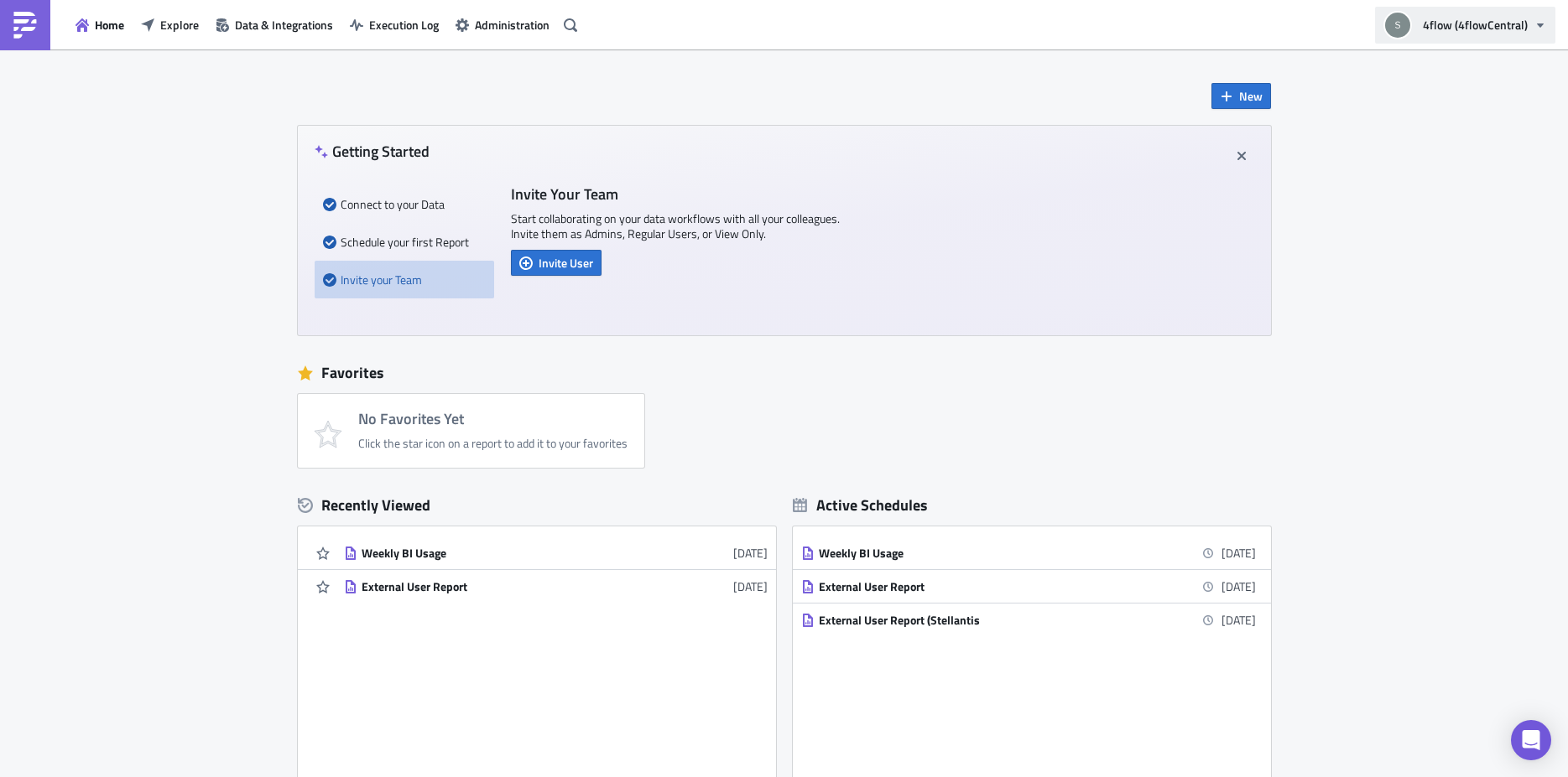
click at [1483, 28] on span "4flow (4flowCentral)" at bounding box center [1475, 25] width 105 height 18
click at [508, 30] on span "Administration" at bounding box center [511, 25] width 75 height 18
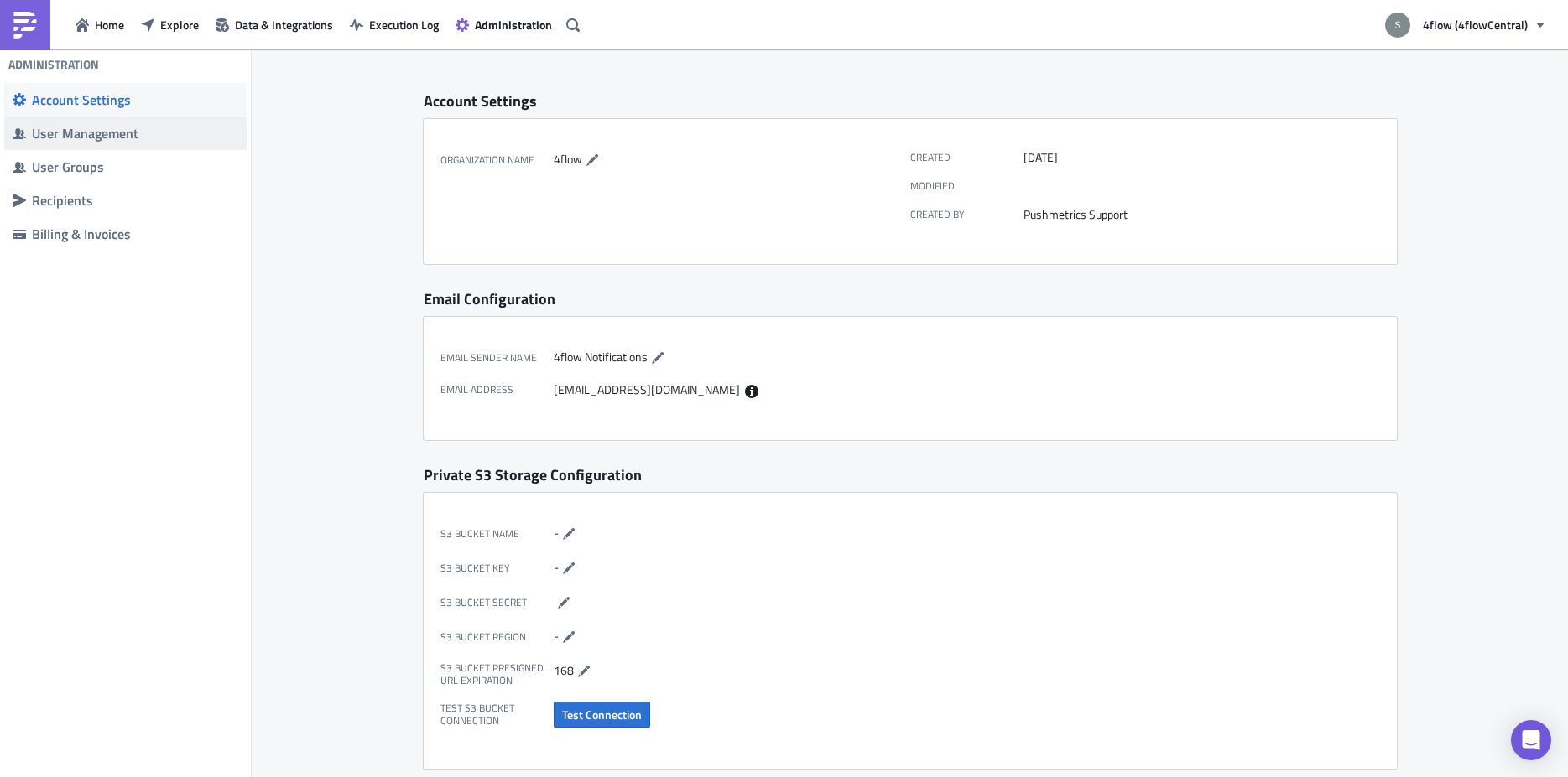
click at [102, 136] on div "User Management" at bounding box center [135, 133] width 207 height 17
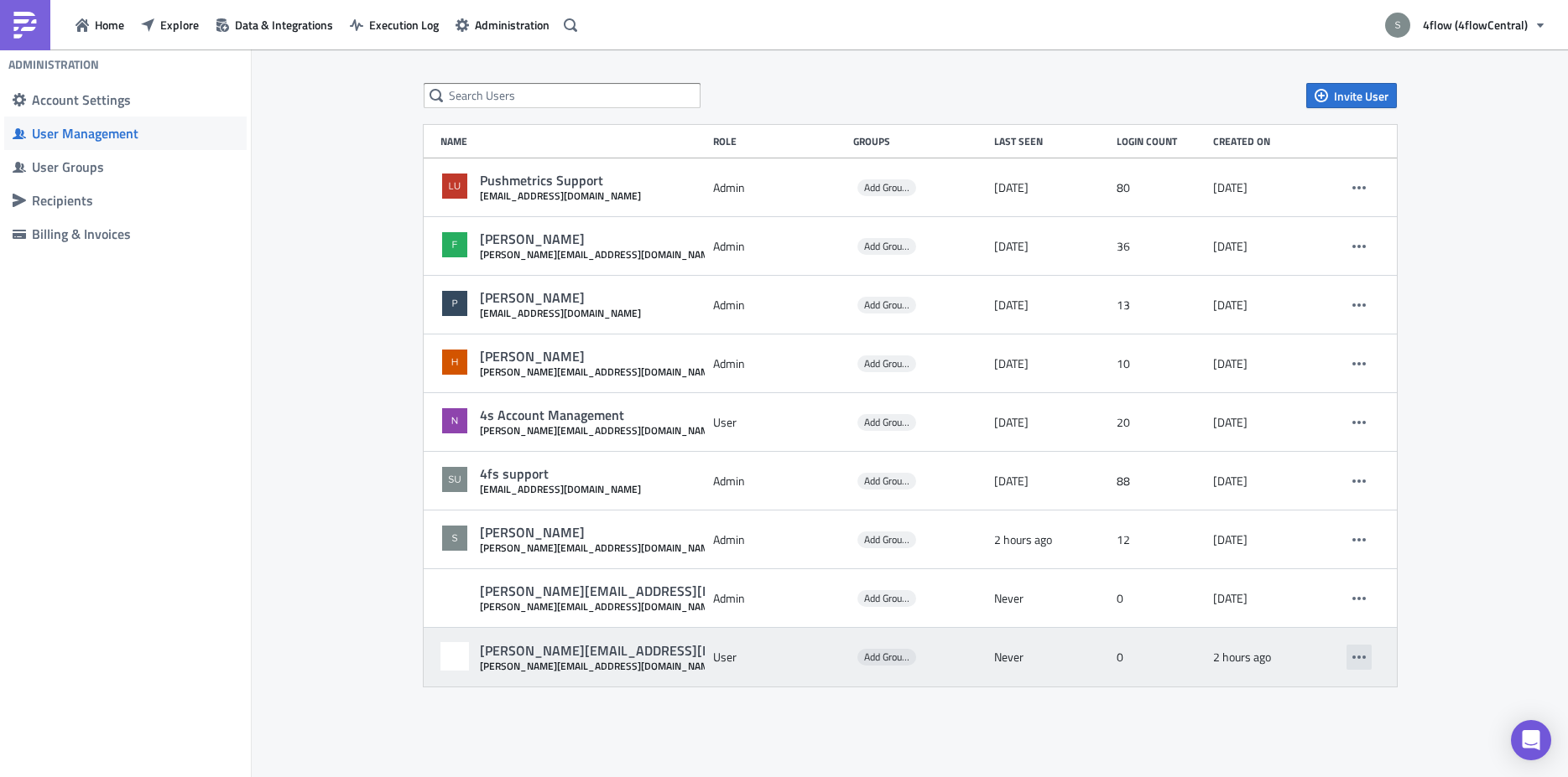
click at [1370, 650] on button "button" at bounding box center [1359, 658] width 25 height 25
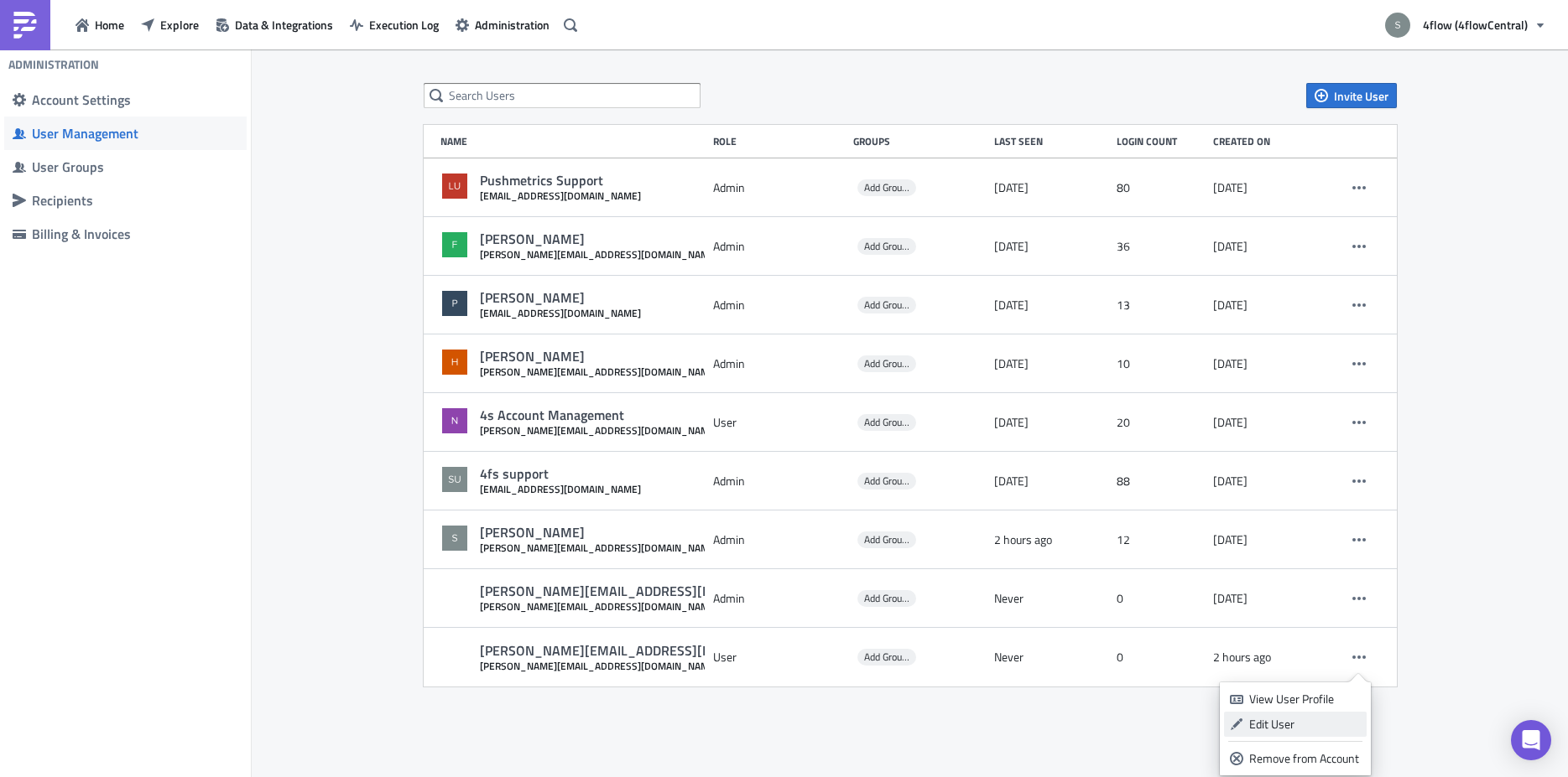
click at [1324, 719] on div "Edit User" at bounding box center [1305, 724] width 111 height 17
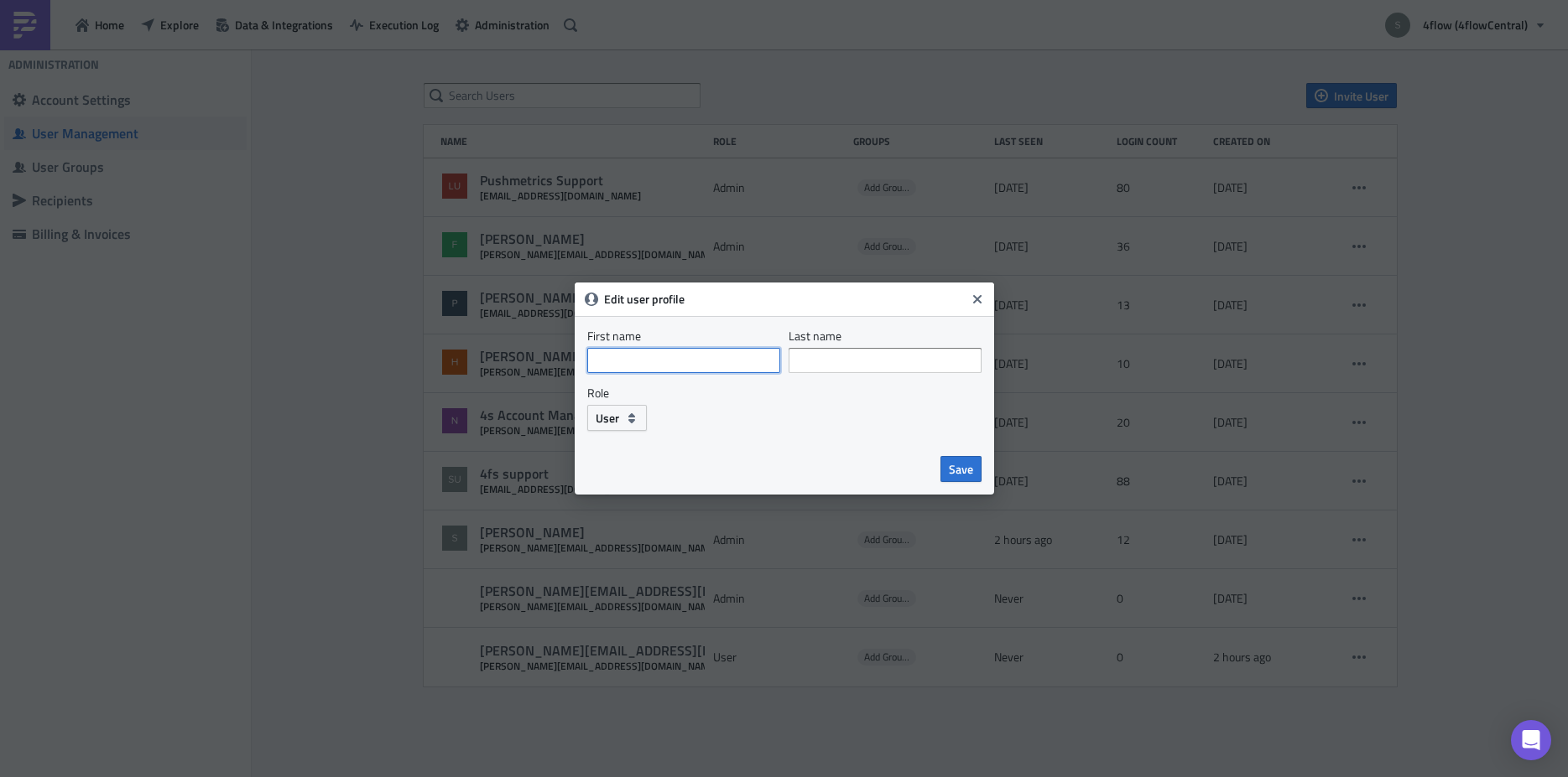
click at [647, 348] on input "First name" at bounding box center [684, 360] width 193 height 25
type input "Matthias"
type input "Intfeld"
click at [970, 482] on div "Save" at bounding box center [784, 469] width 420 height 51
click at [970, 474] on span "Save" at bounding box center [961, 470] width 24 height 18
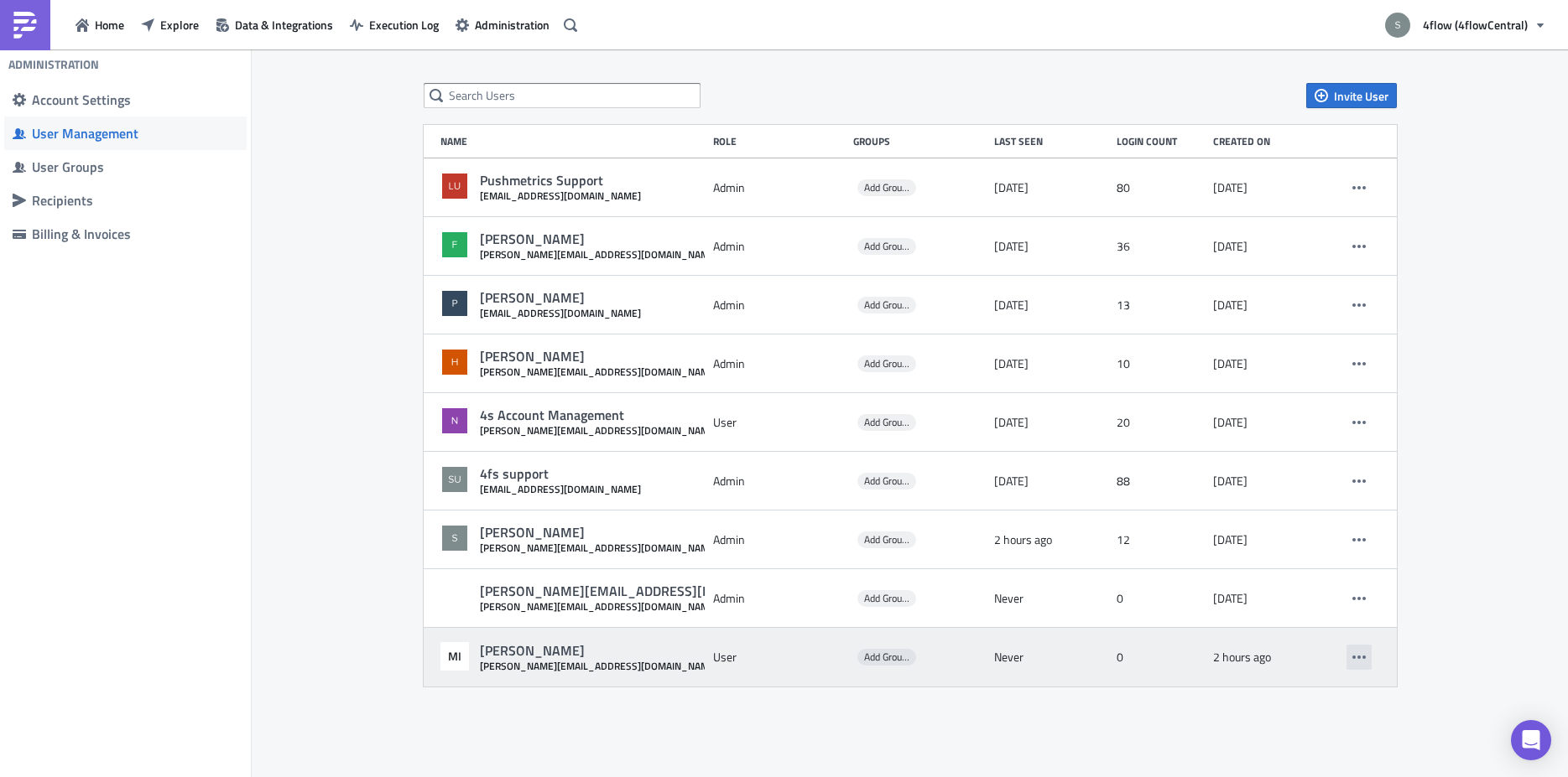
click at [1360, 655] on icon "button" at bounding box center [1359, 657] width 13 height 13
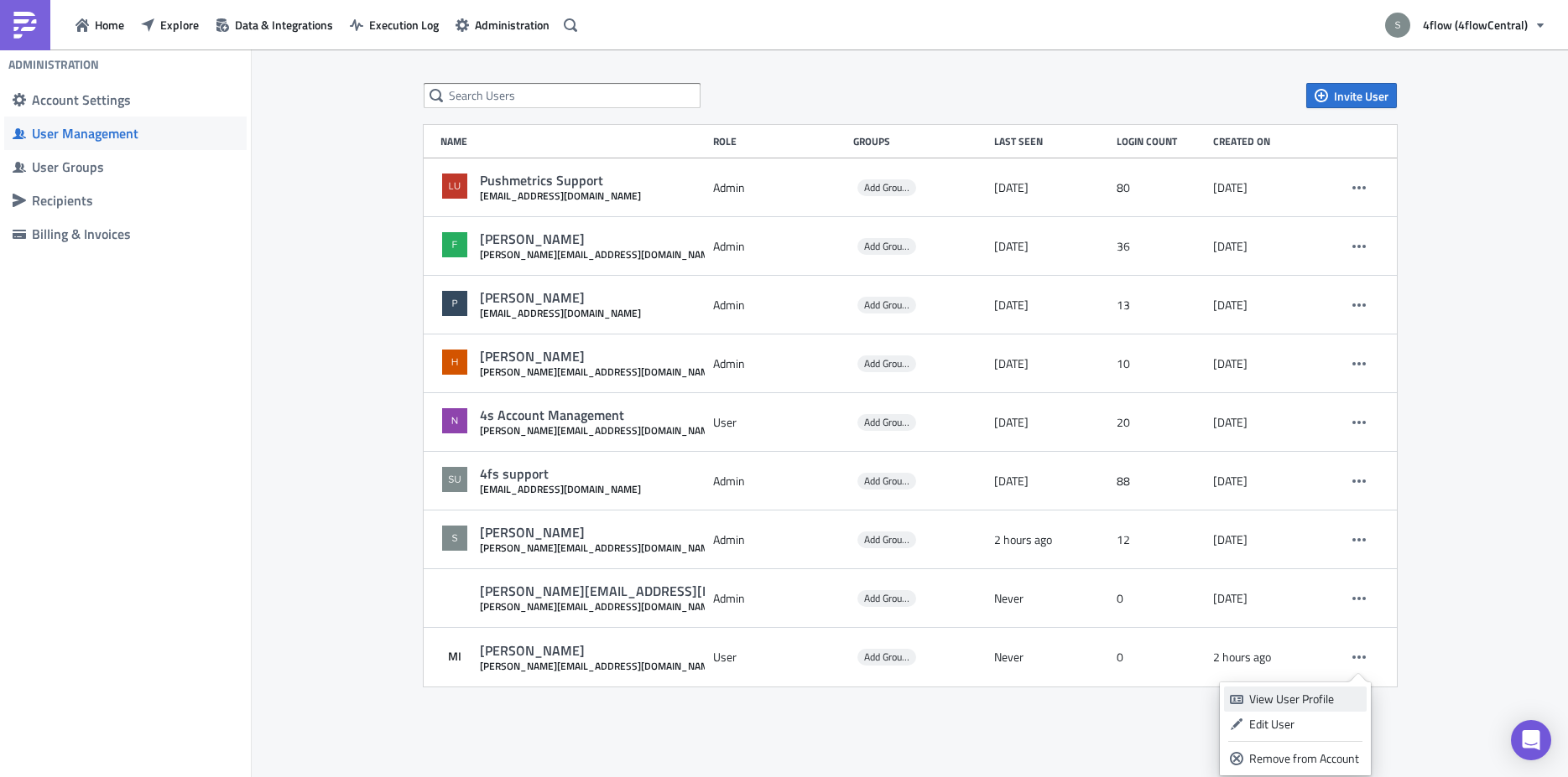
click at [1342, 696] on div "View User Profile" at bounding box center [1305, 699] width 111 height 17
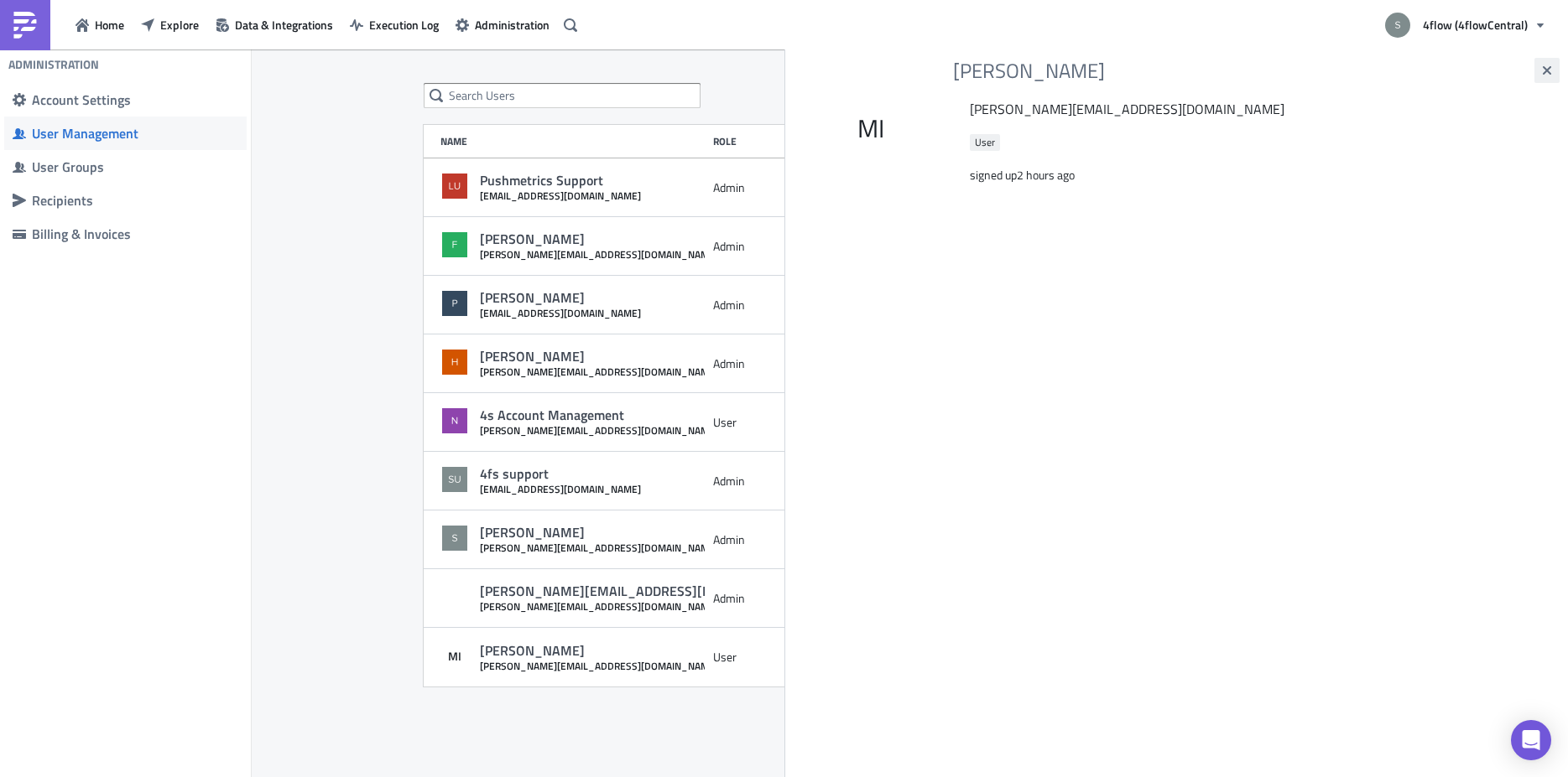
click at [1547, 66] on icon "button" at bounding box center [1546, 70] width 13 height 13
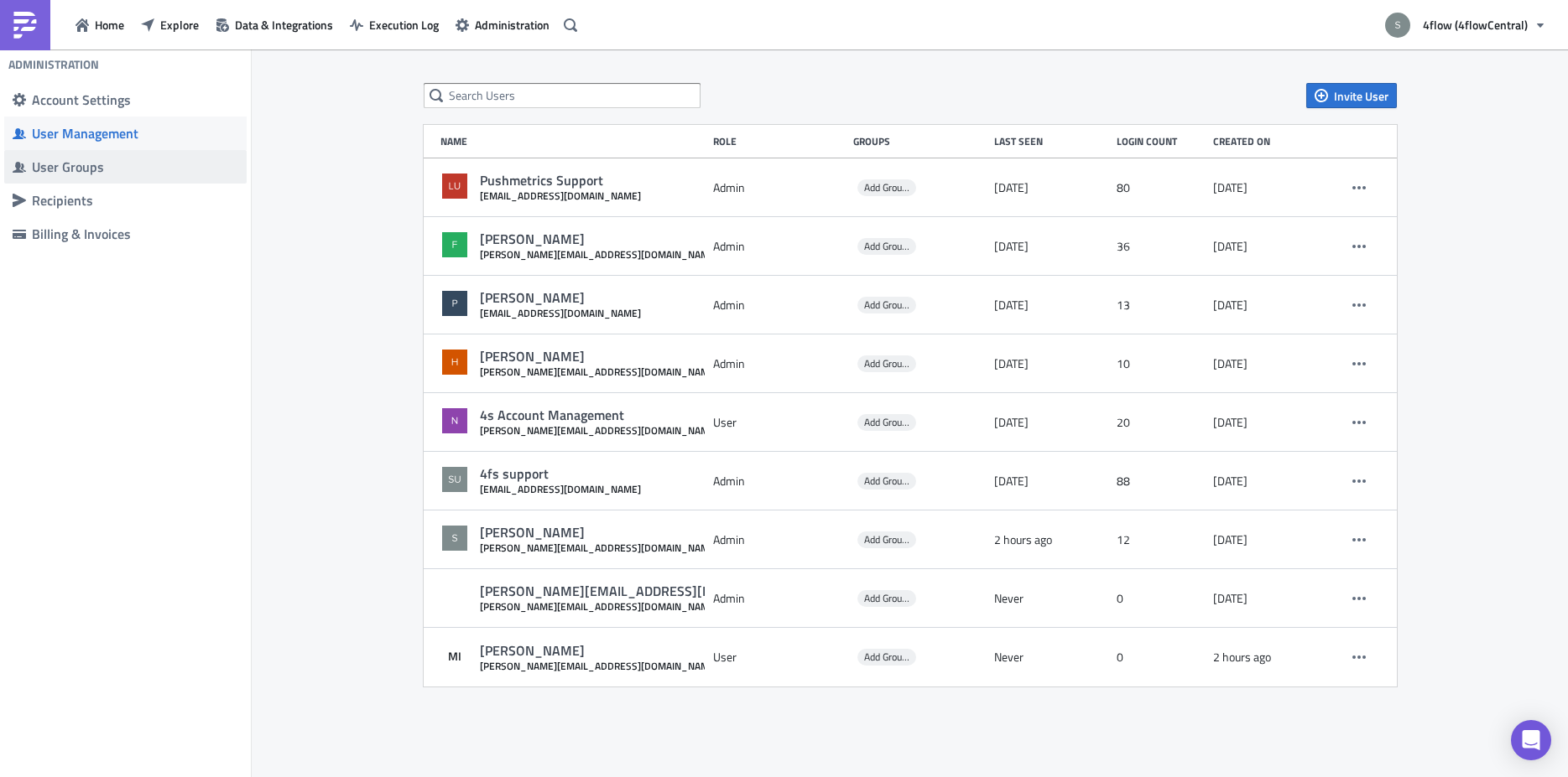
click at [141, 172] on div "User Groups" at bounding box center [135, 166] width 207 height 17
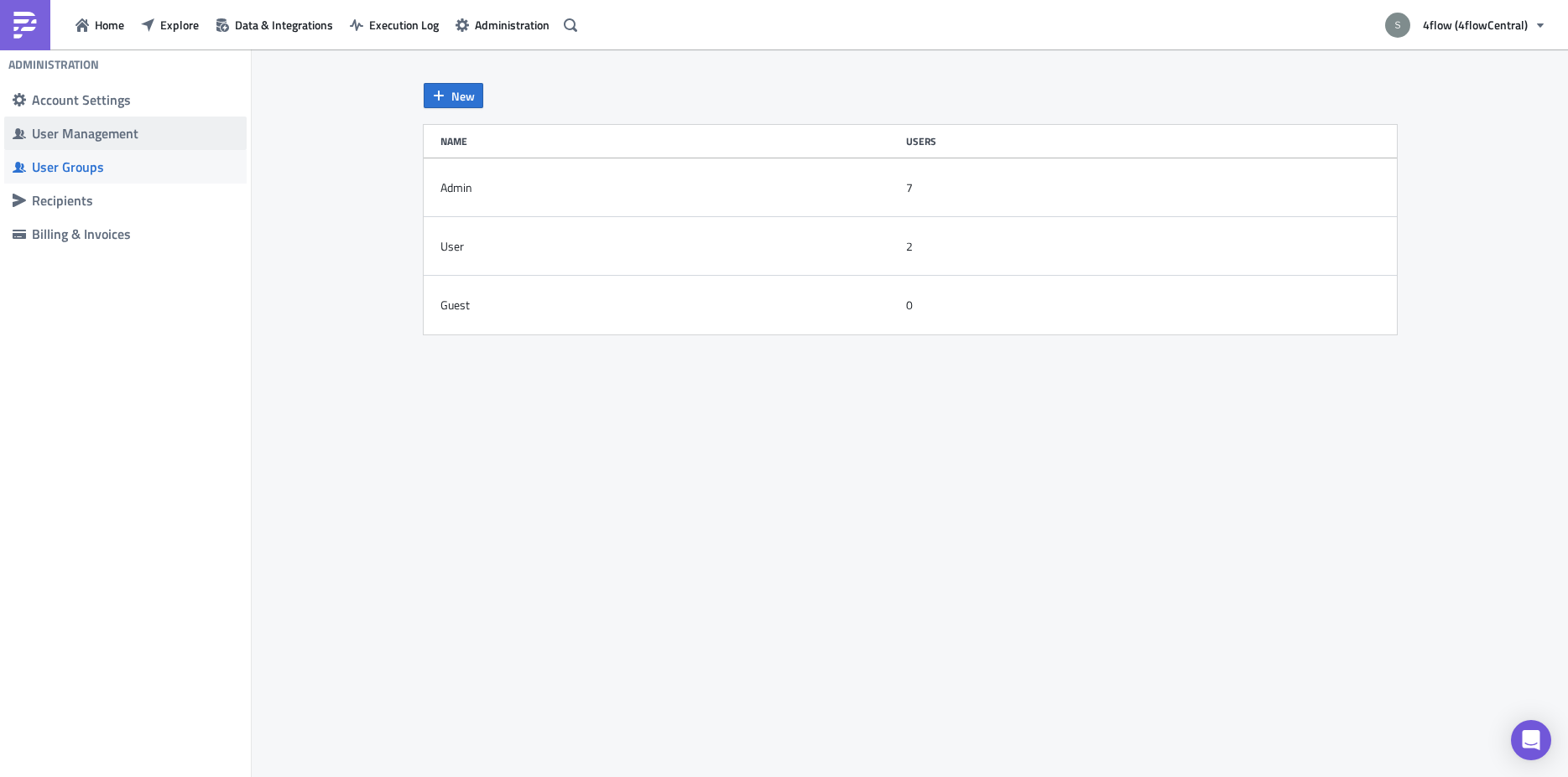
click at [139, 125] on div "User Management" at bounding box center [135, 133] width 207 height 17
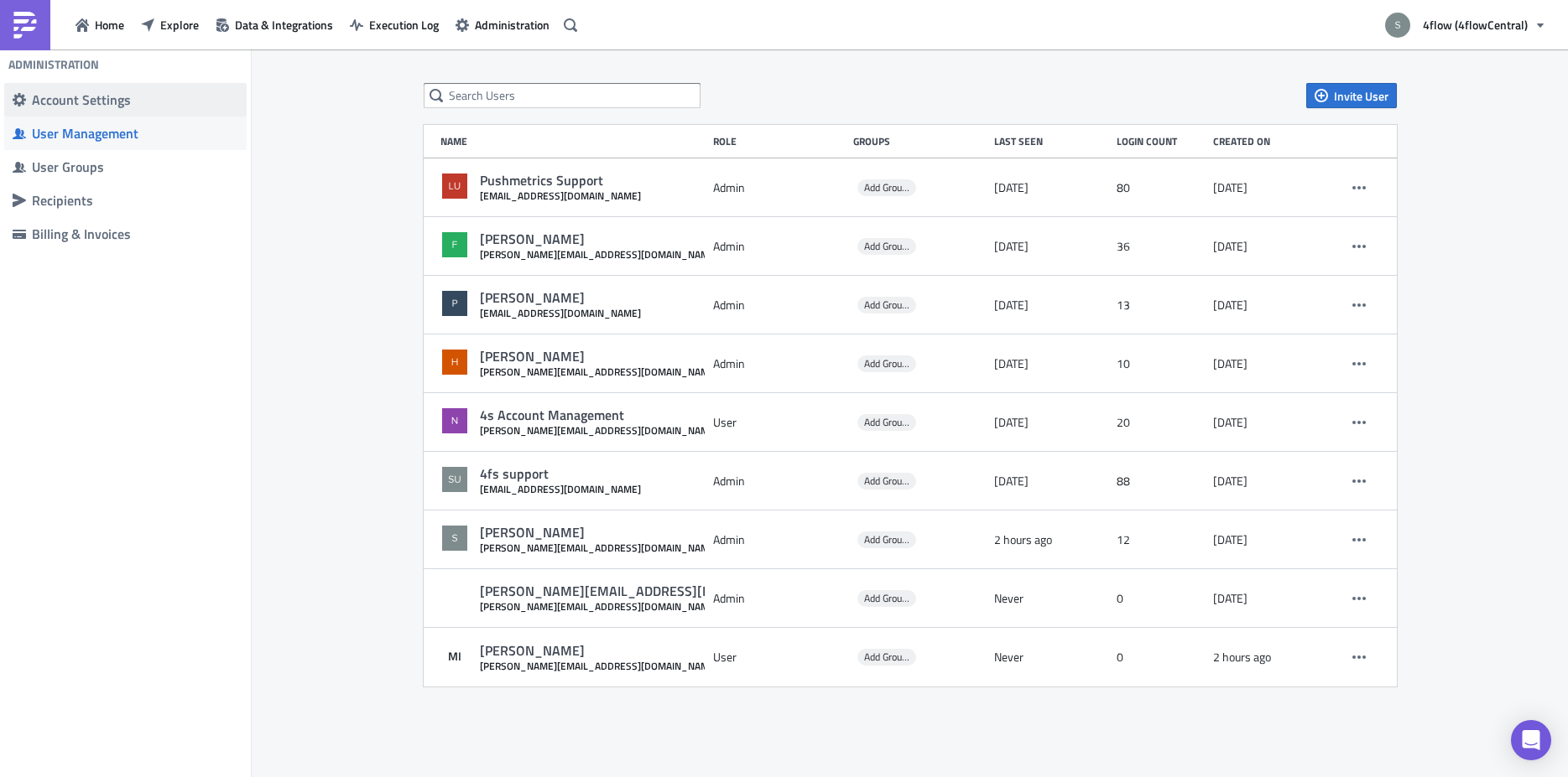
click at [128, 100] on div "Account Settings" at bounding box center [135, 100] width 207 height 17
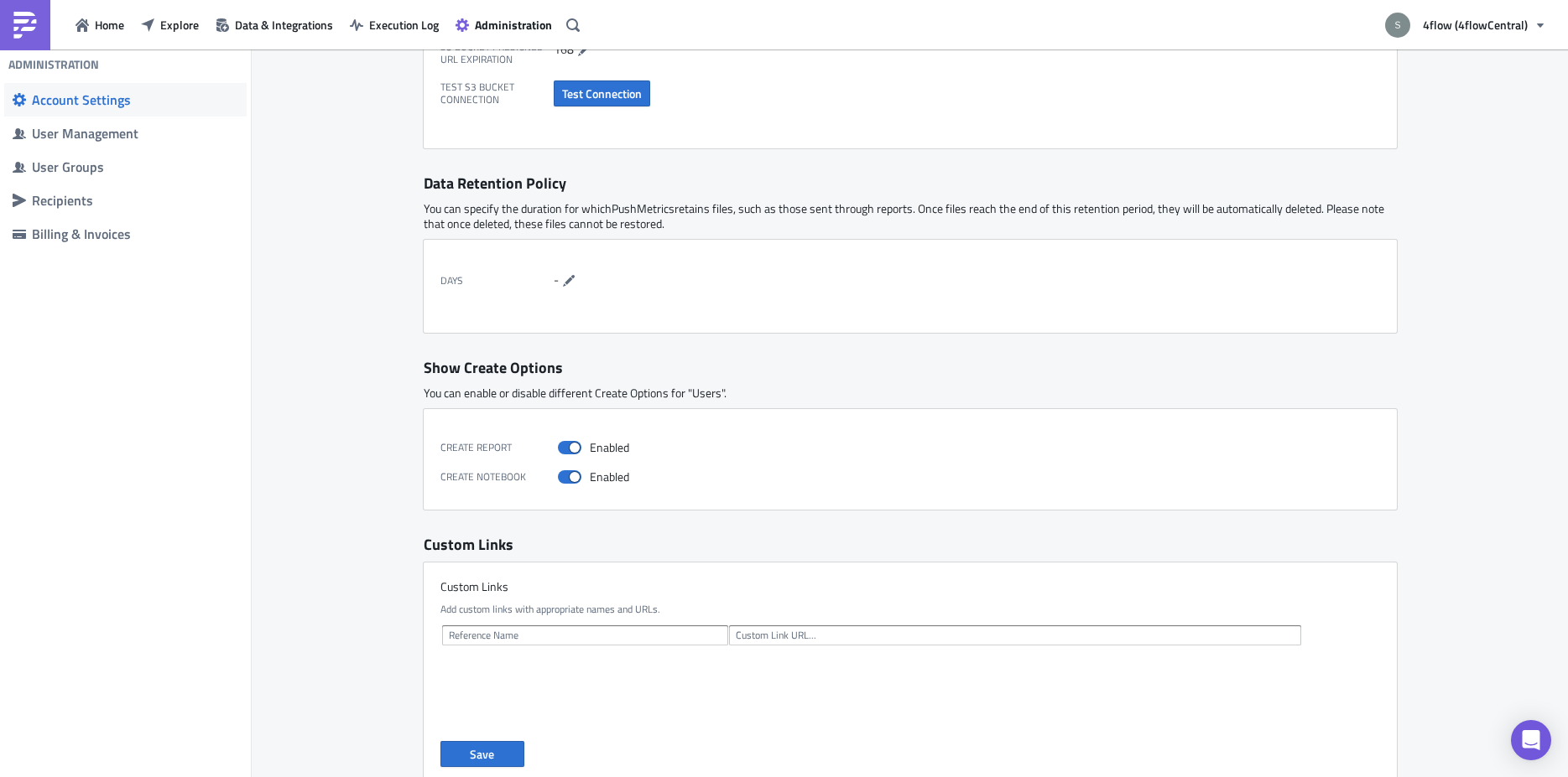
scroll to position [808, 0]
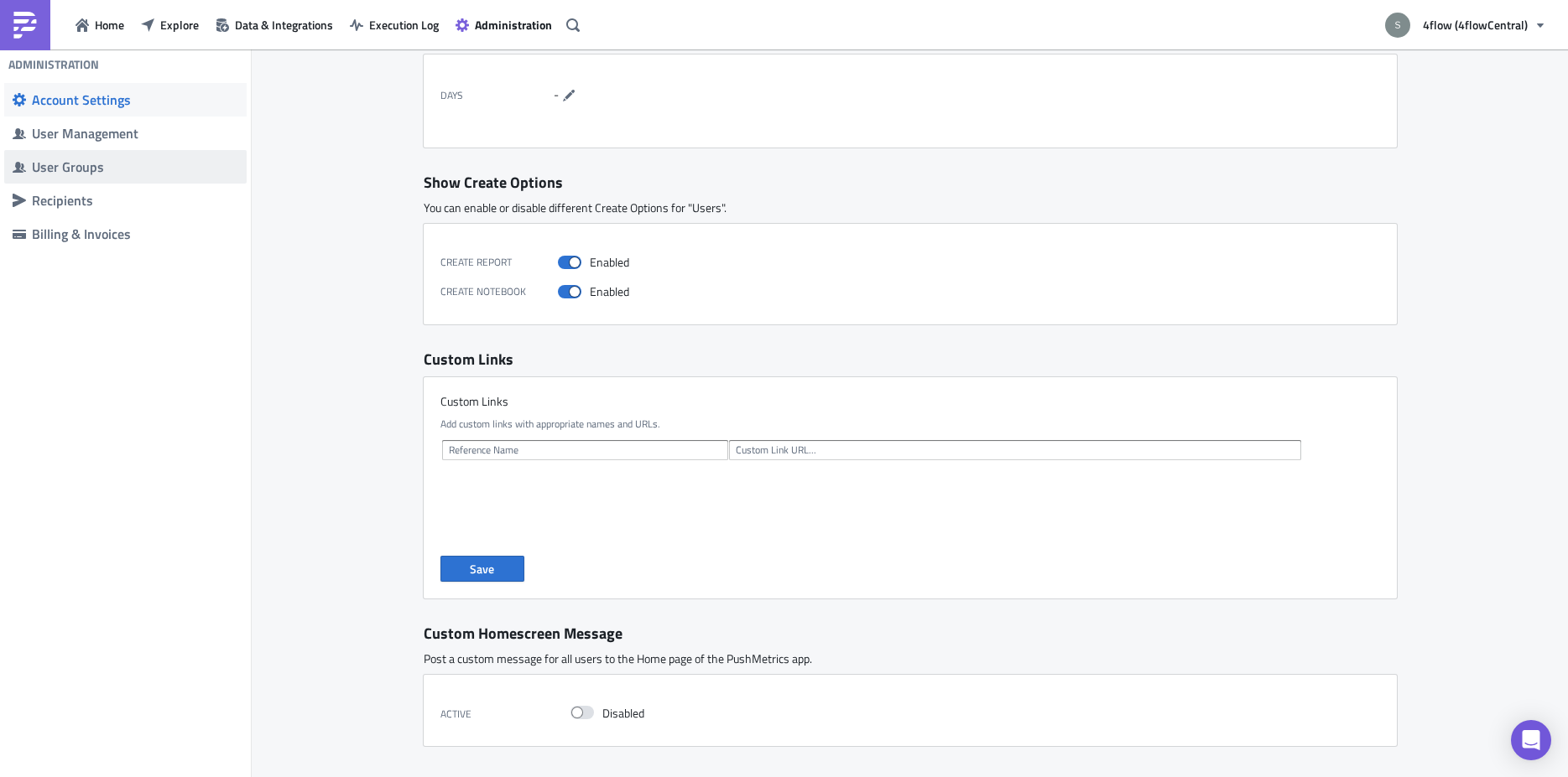
click at [128, 164] on div "User Groups" at bounding box center [135, 166] width 207 height 17
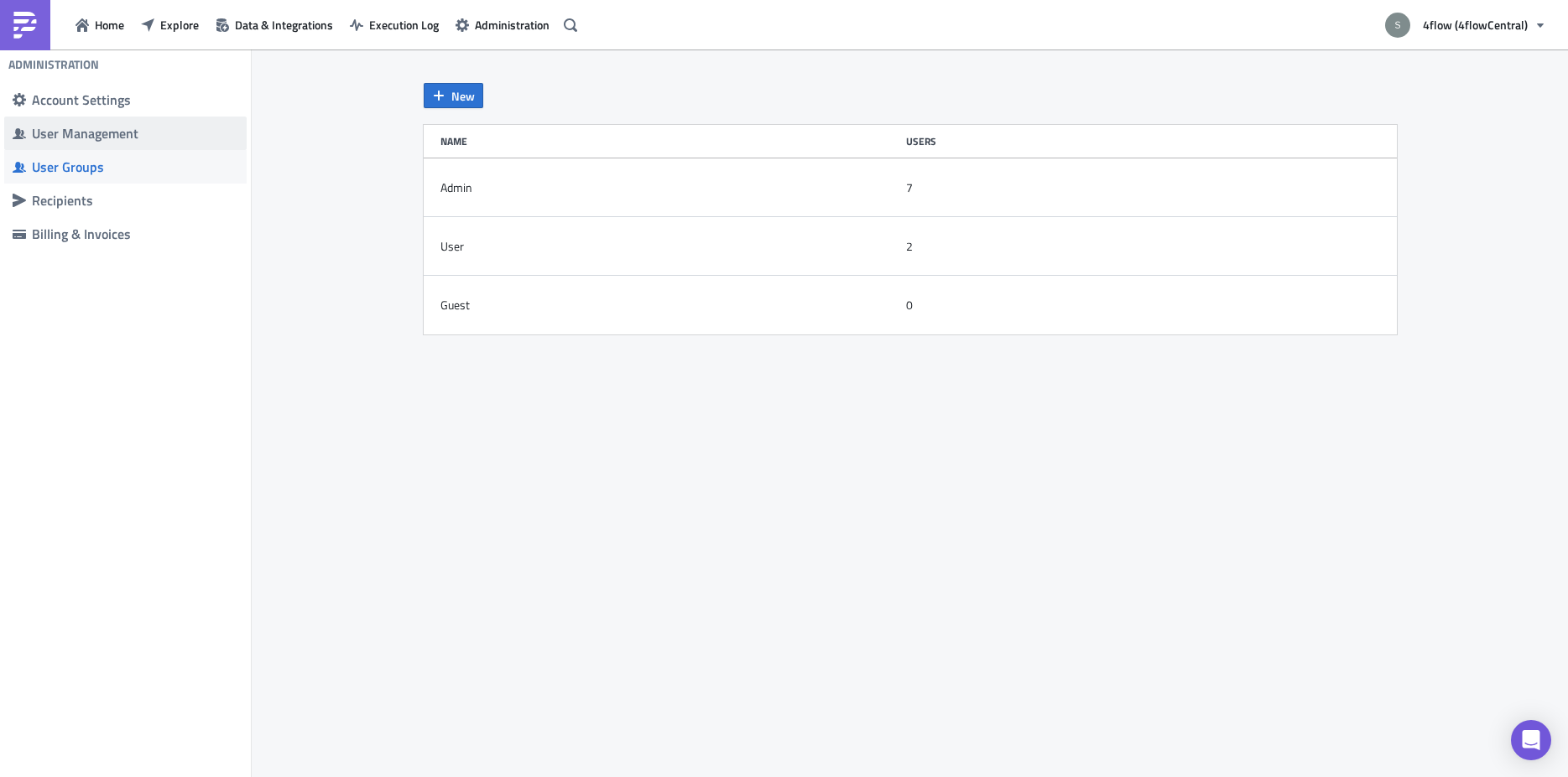
click at [146, 137] on div "User Management" at bounding box center [135, 133] width 207 height 17
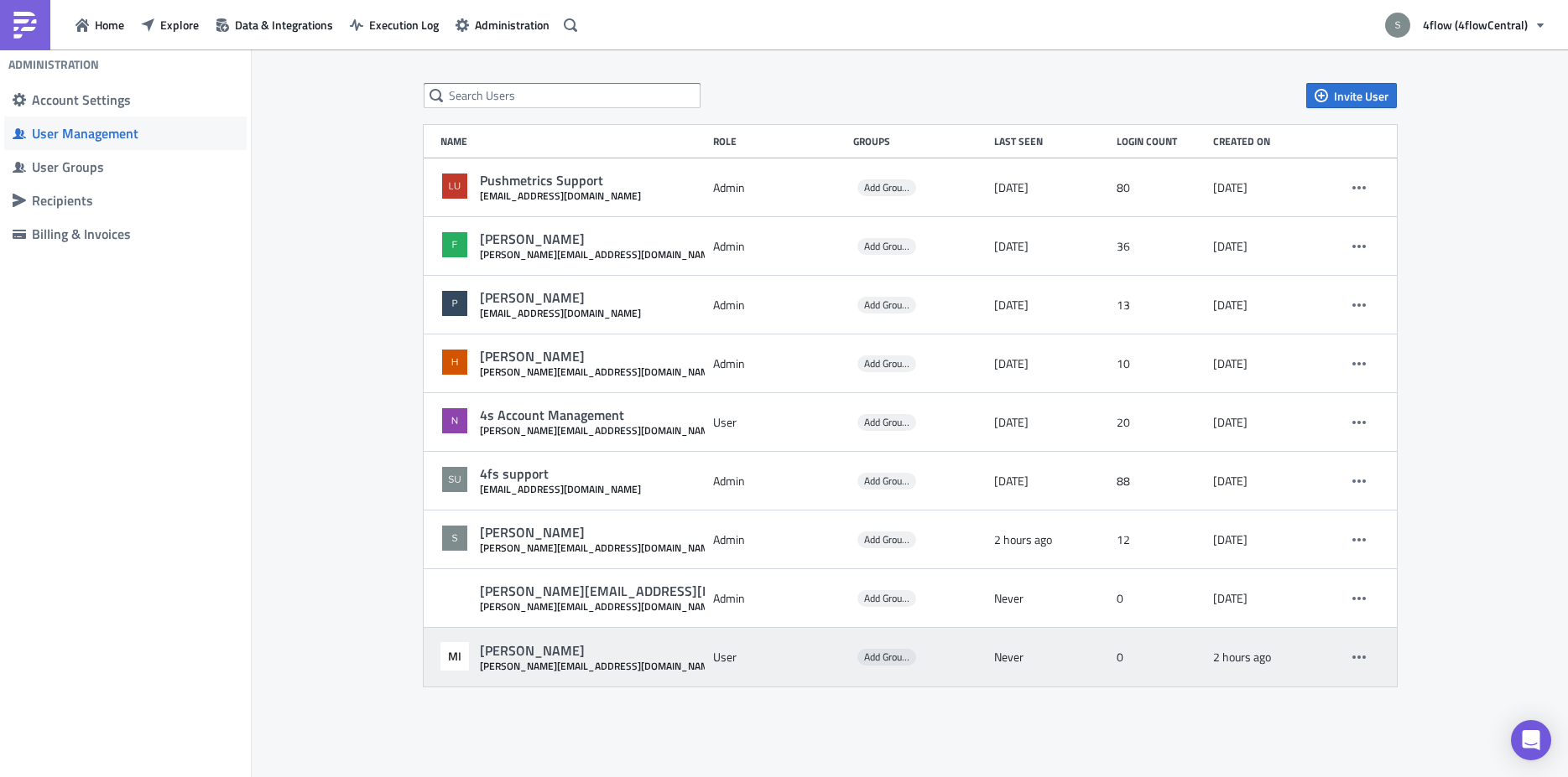
click at [581, 673] on div "MI Matthias Intfeld m.intfeld@4flow.de User Add Groups Never 0 2 hours ago" at bounding box center [909, 657] width 973 height 58
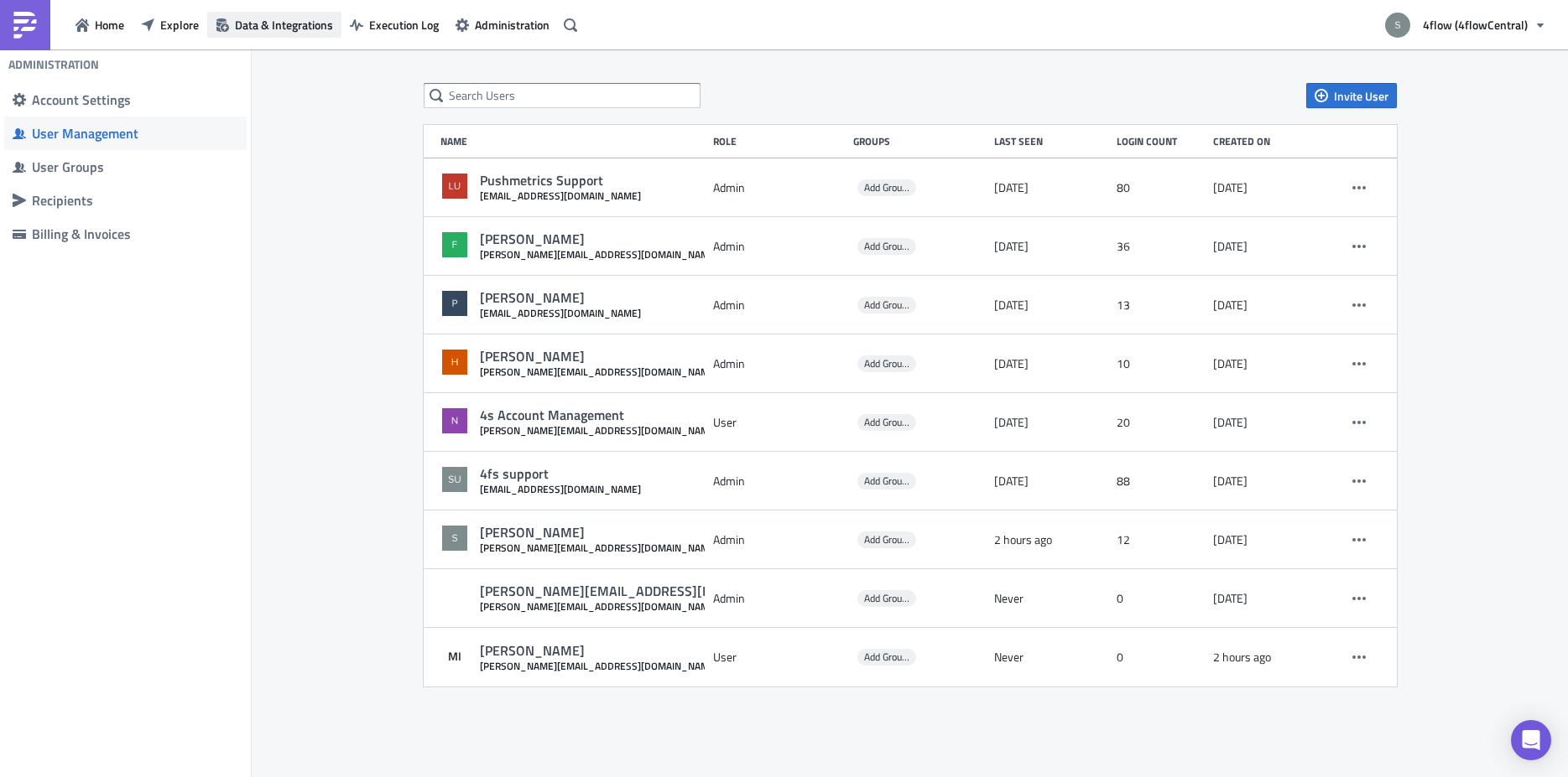
click at [297, 22] on span "Data & Integrations" at bounding box center [283, 25] width 98 height 18
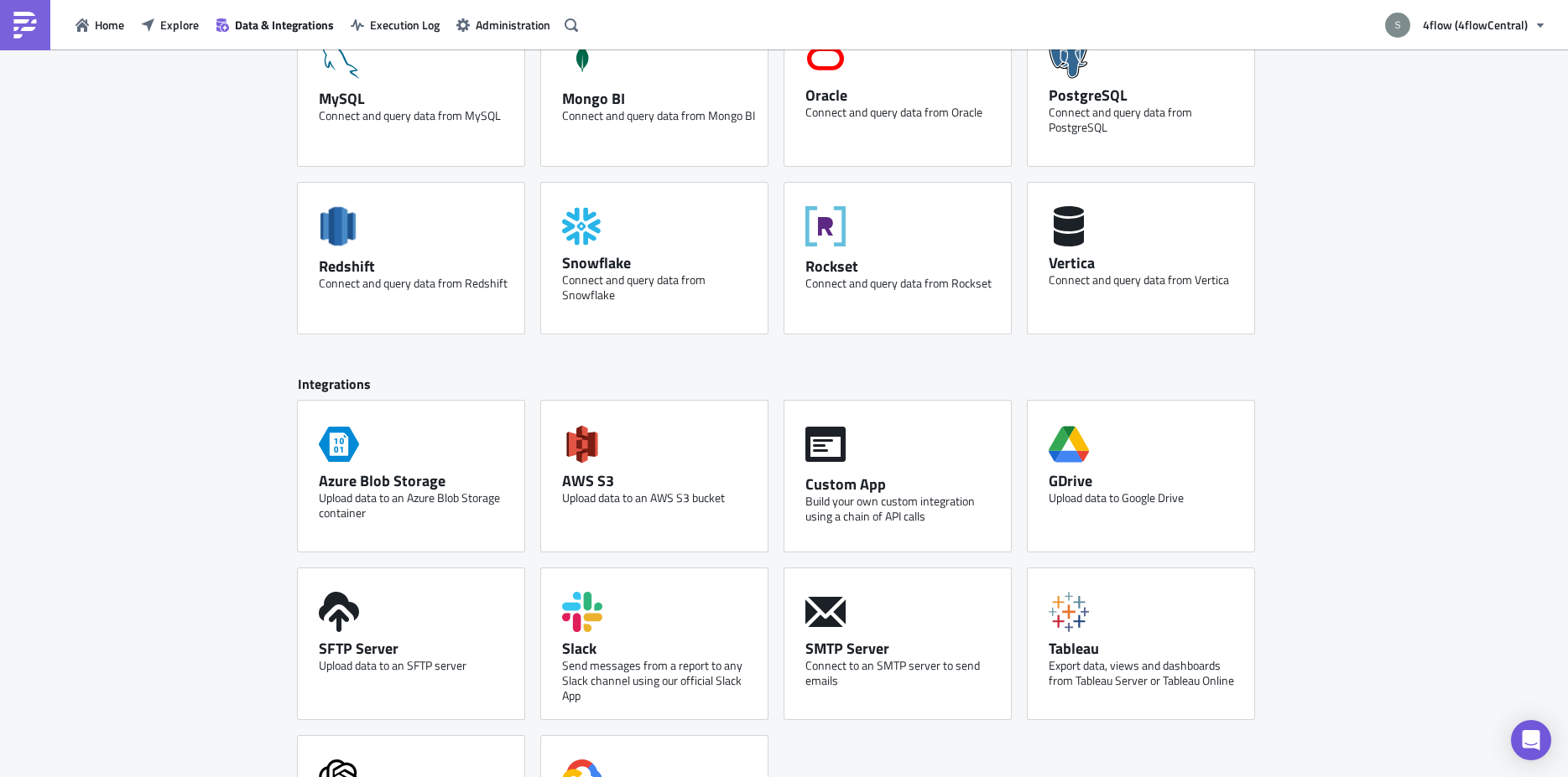
scroll to position [587, 0]
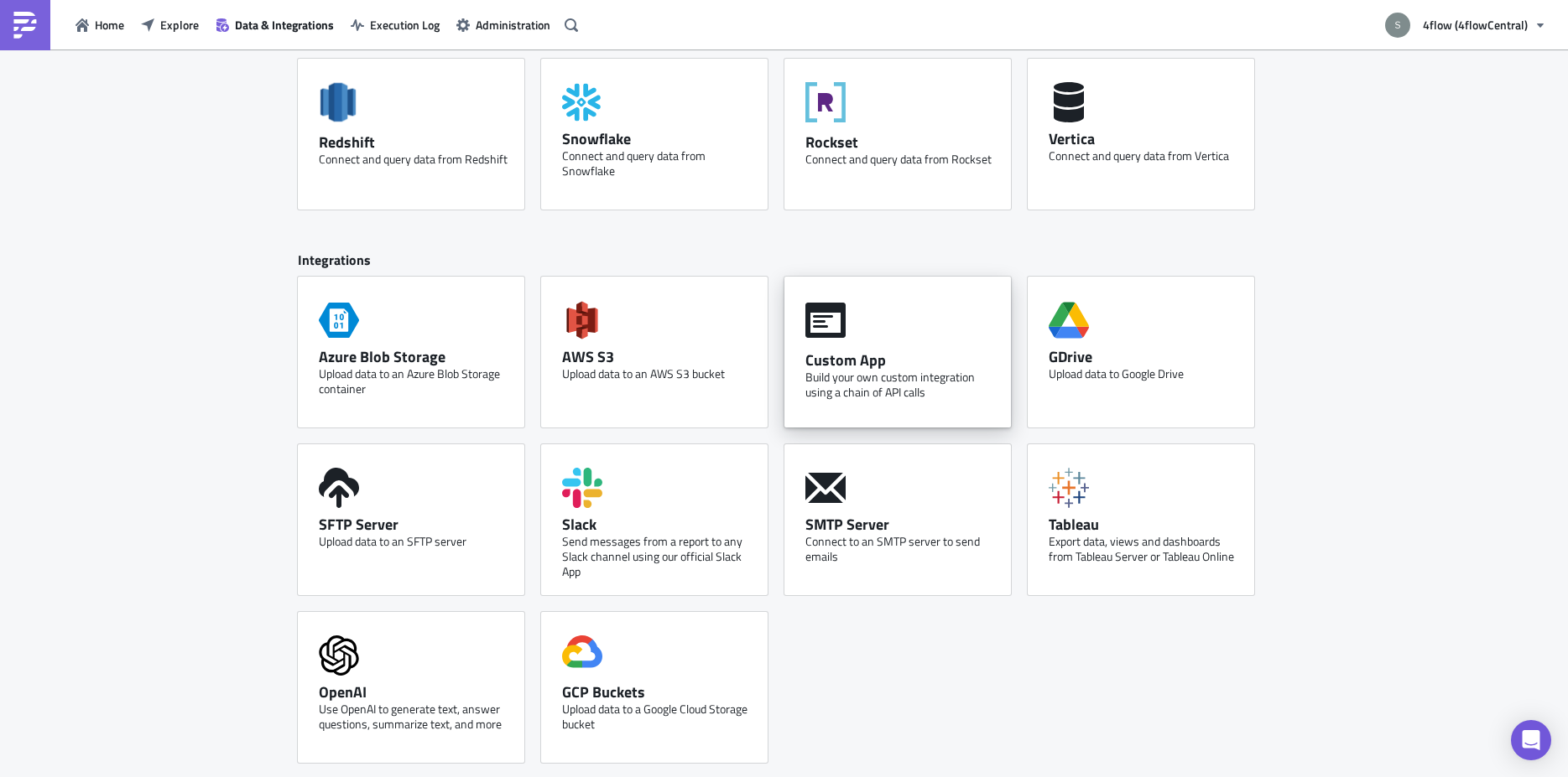
click at [872, 379] on div "Build your own custom integration using a chain of API calls" at bounding box center [901, 385] width 193 height 31
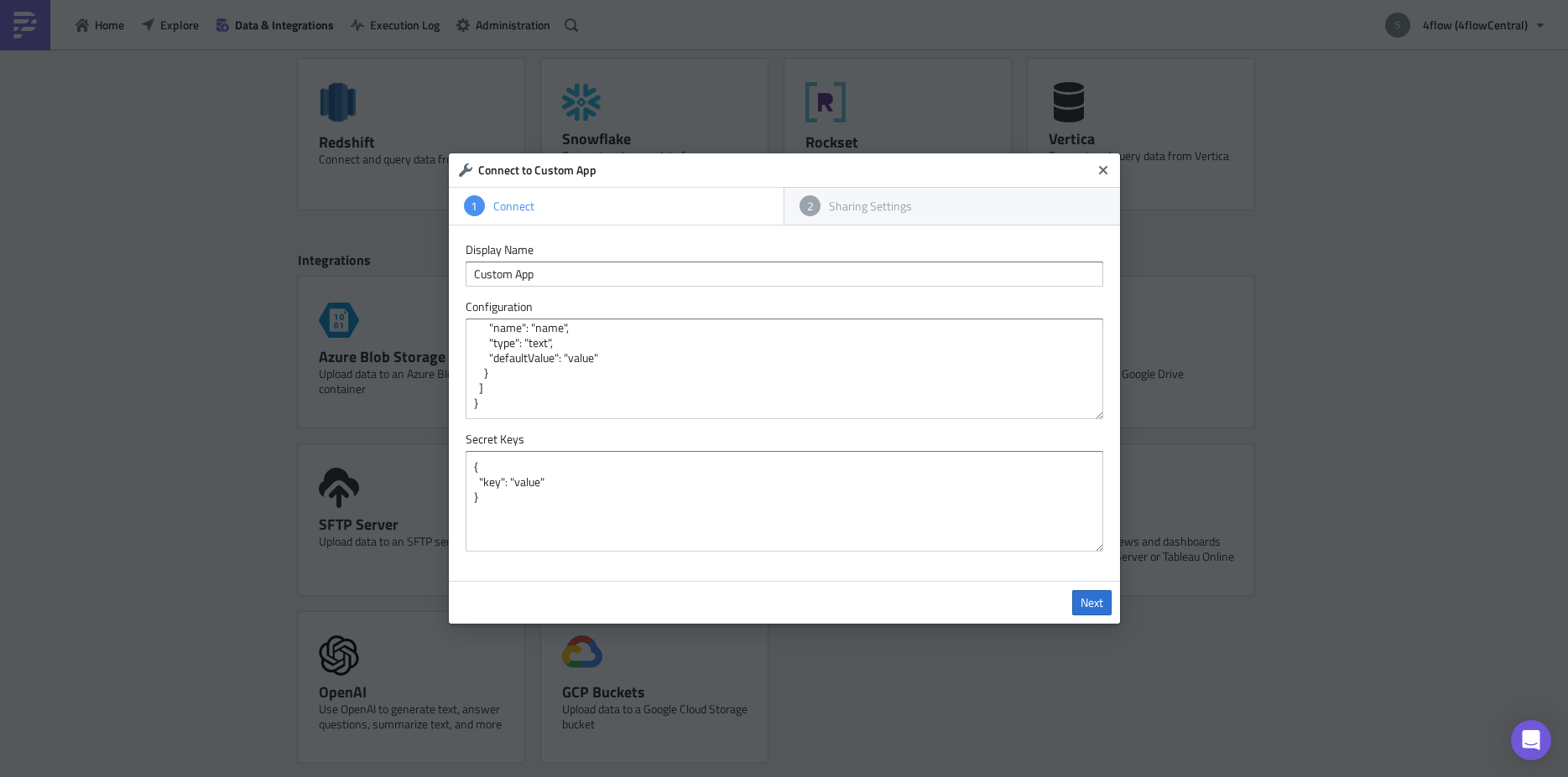
scroll to position [0, 0]
click at [1102, 166] on icon "Close" at bounding box center [1102, 170] width 8 height 8
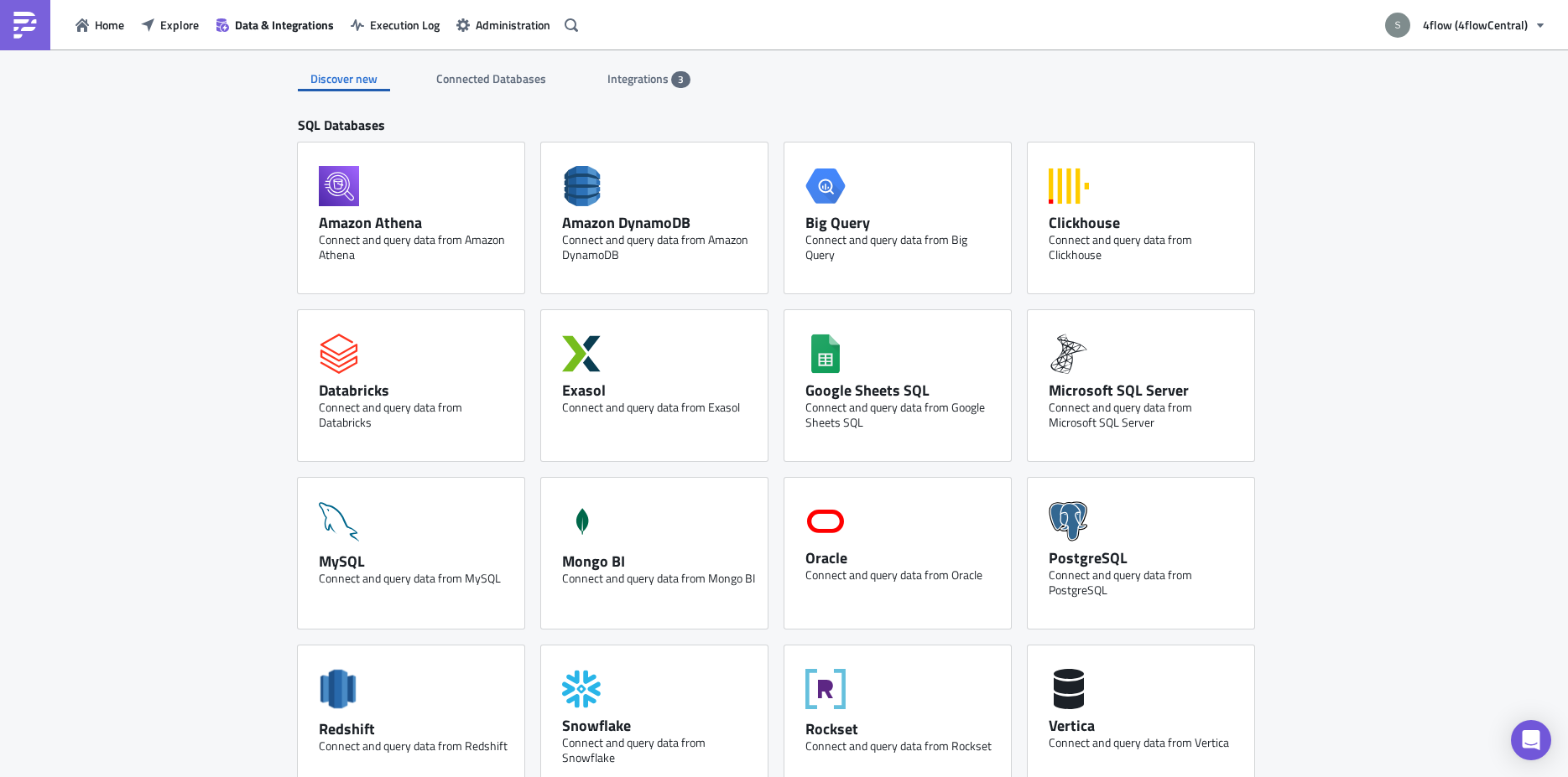
click at [625, 77] on span "Integrations" at bounding box center [639, 78] width 64 height 18
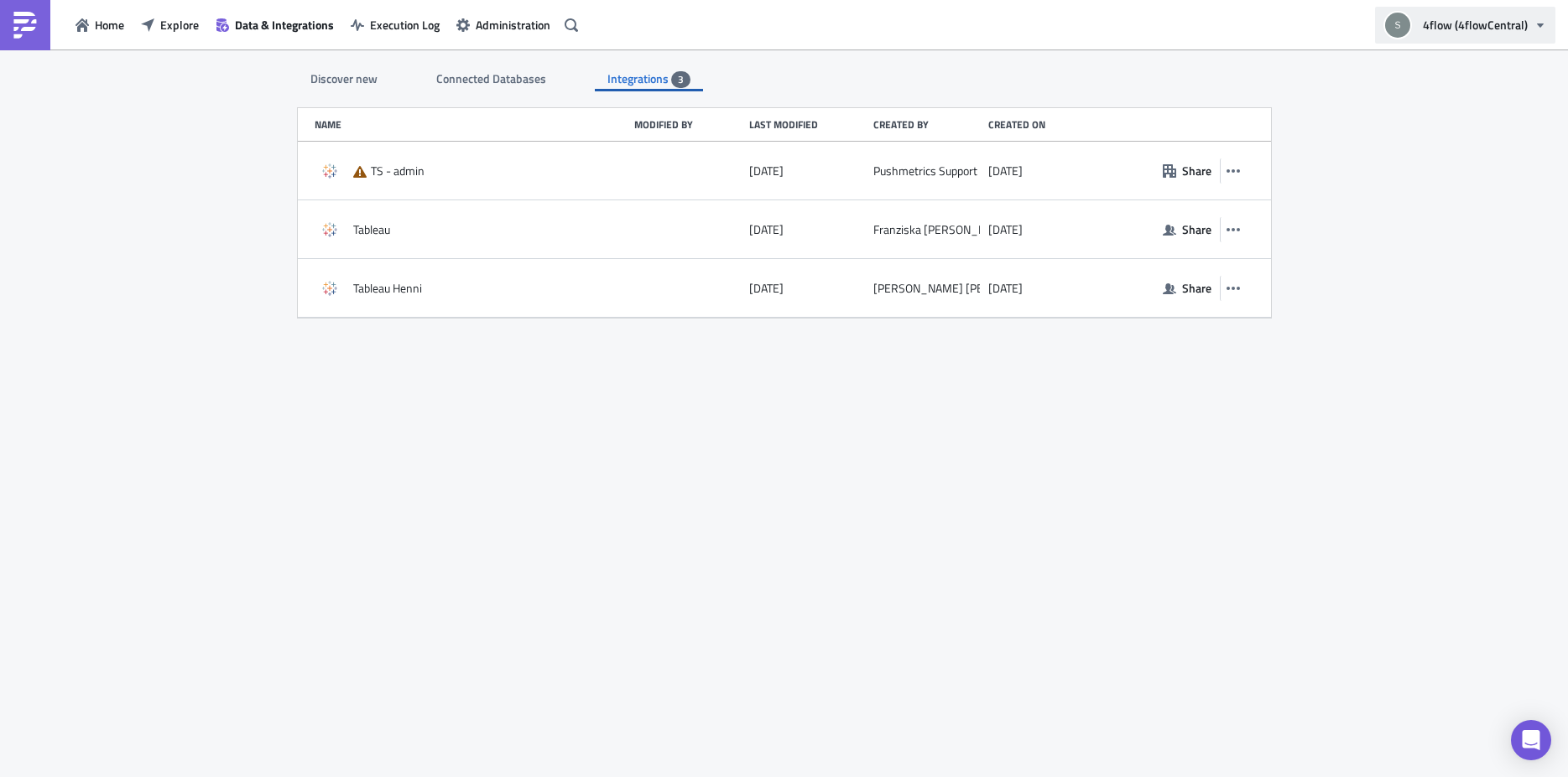
click at [1539, 18] on button "4flow (4flowCentral)" at bounding box center [1465, 24] width 181 height 37
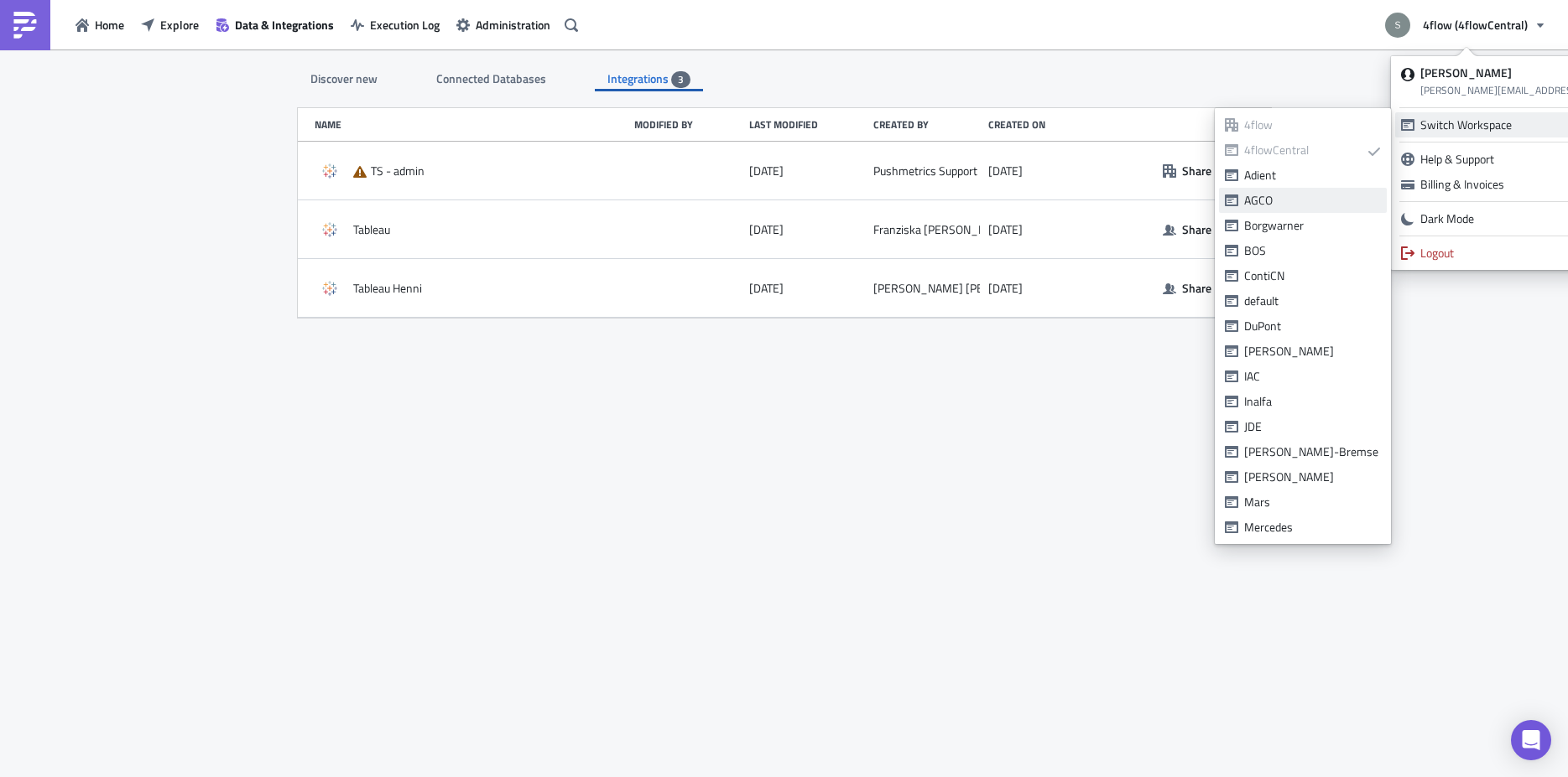
click at [1289, 206] on div "AGCO" at bounding box center [1313, 200] width 137 height 17
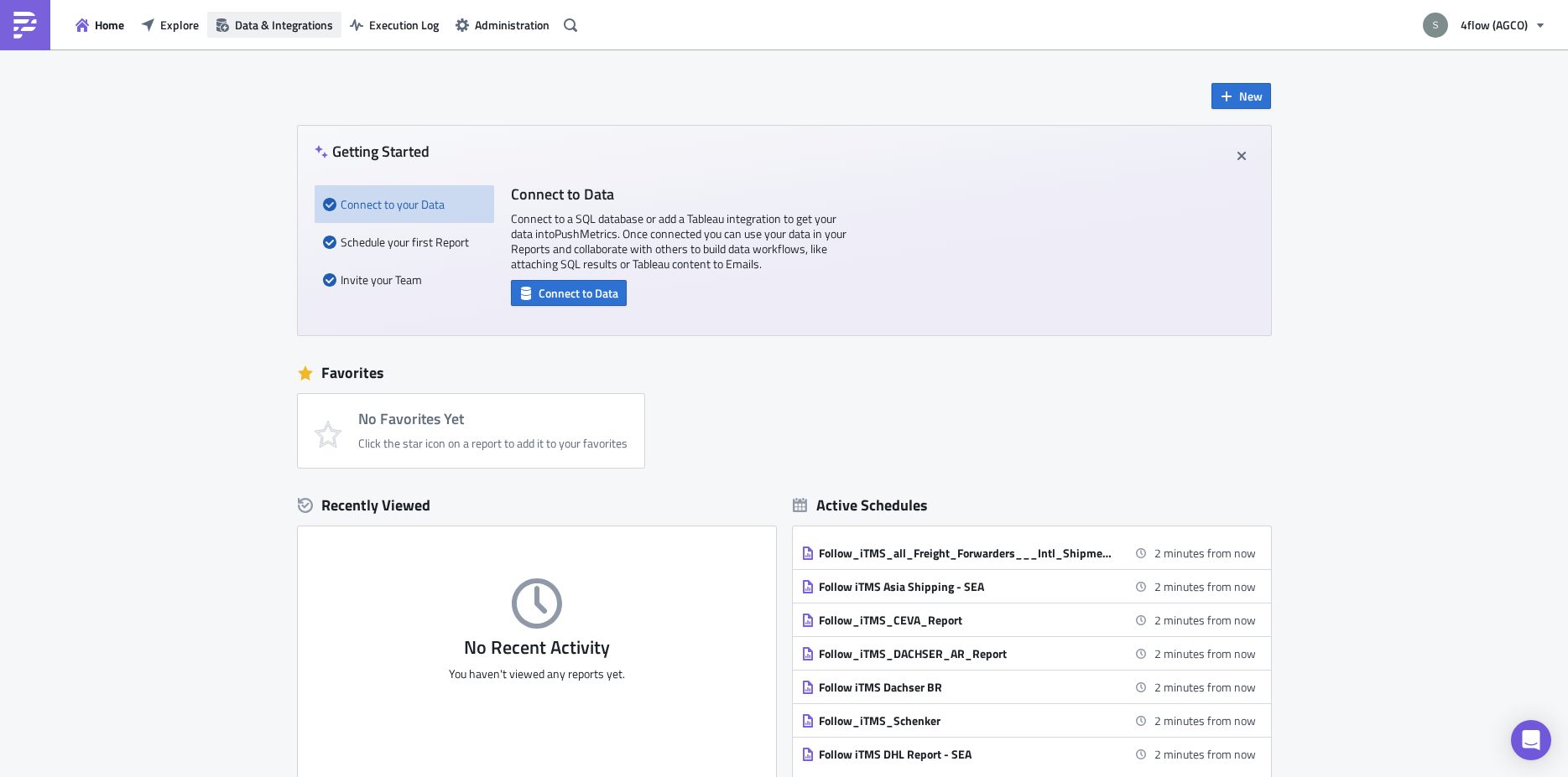
click at [302, 31] on span "Data & Integrations" at bounding box center [283, 25] width 98 height 18
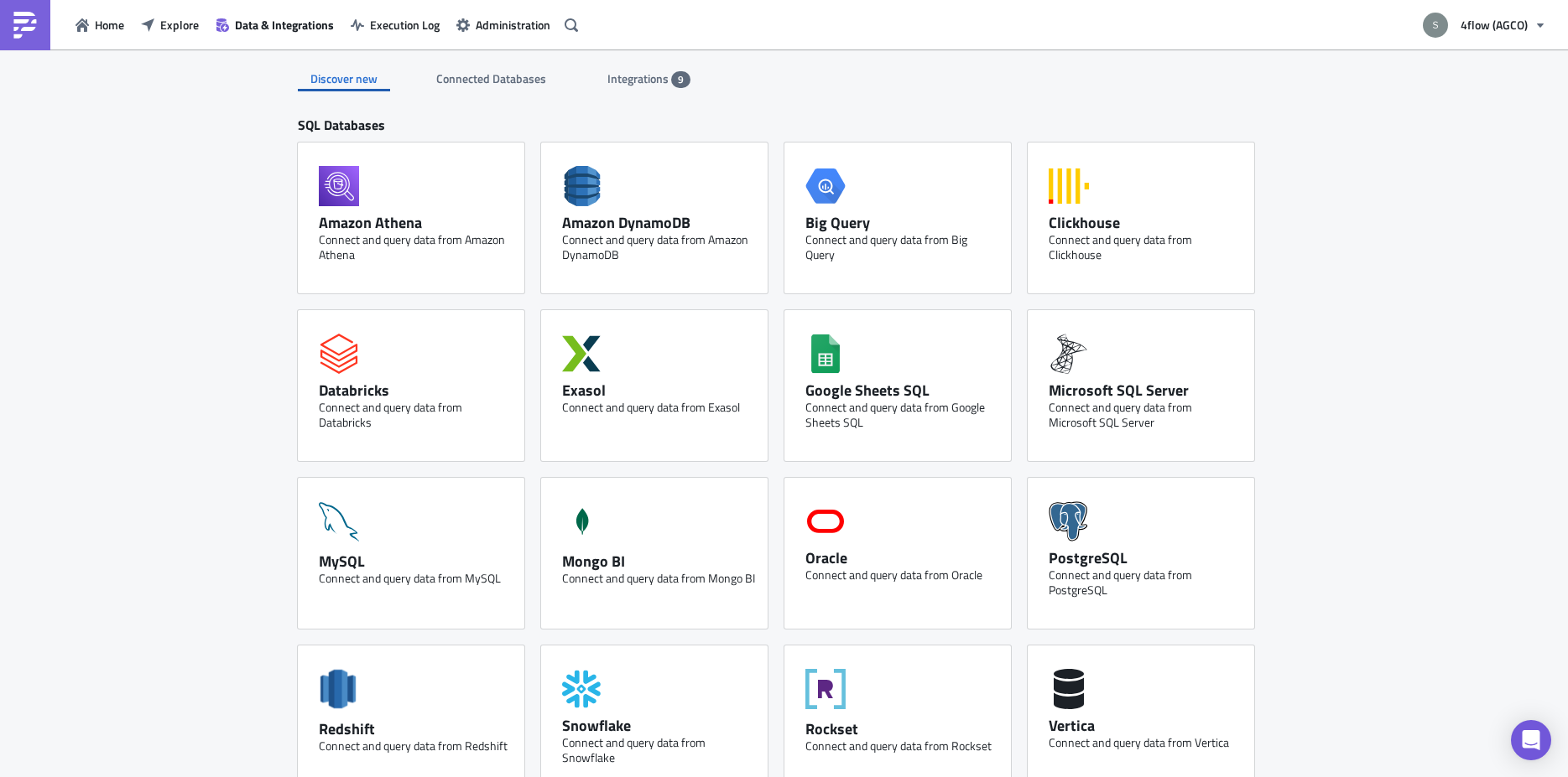
click at [634, 79] on span "Integrations" at bounding box center [639, 78] width 64 height 18
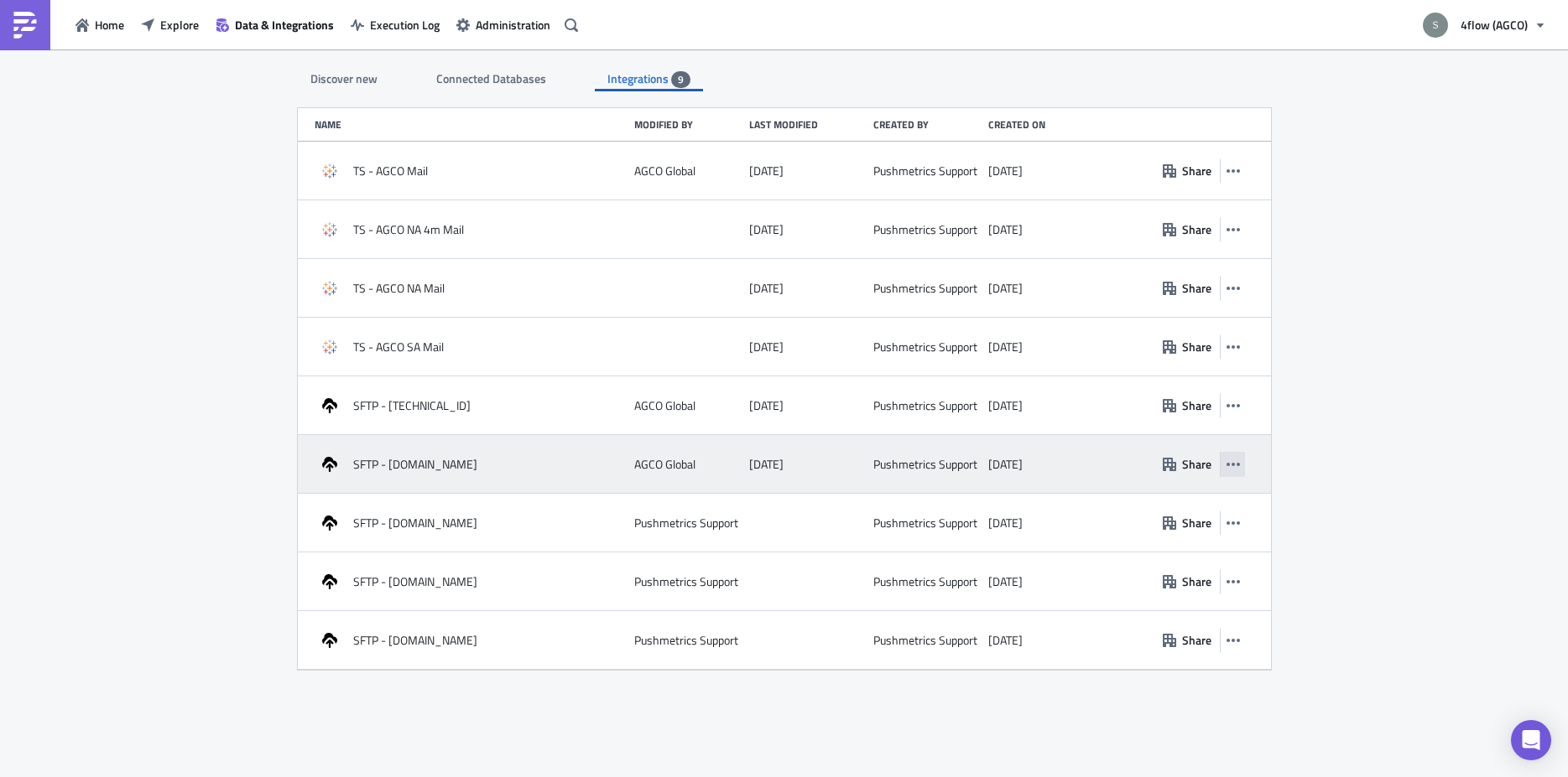
click at [1232, 466] on icon "button" at bounding box center [1233, 464] width 13 height 13
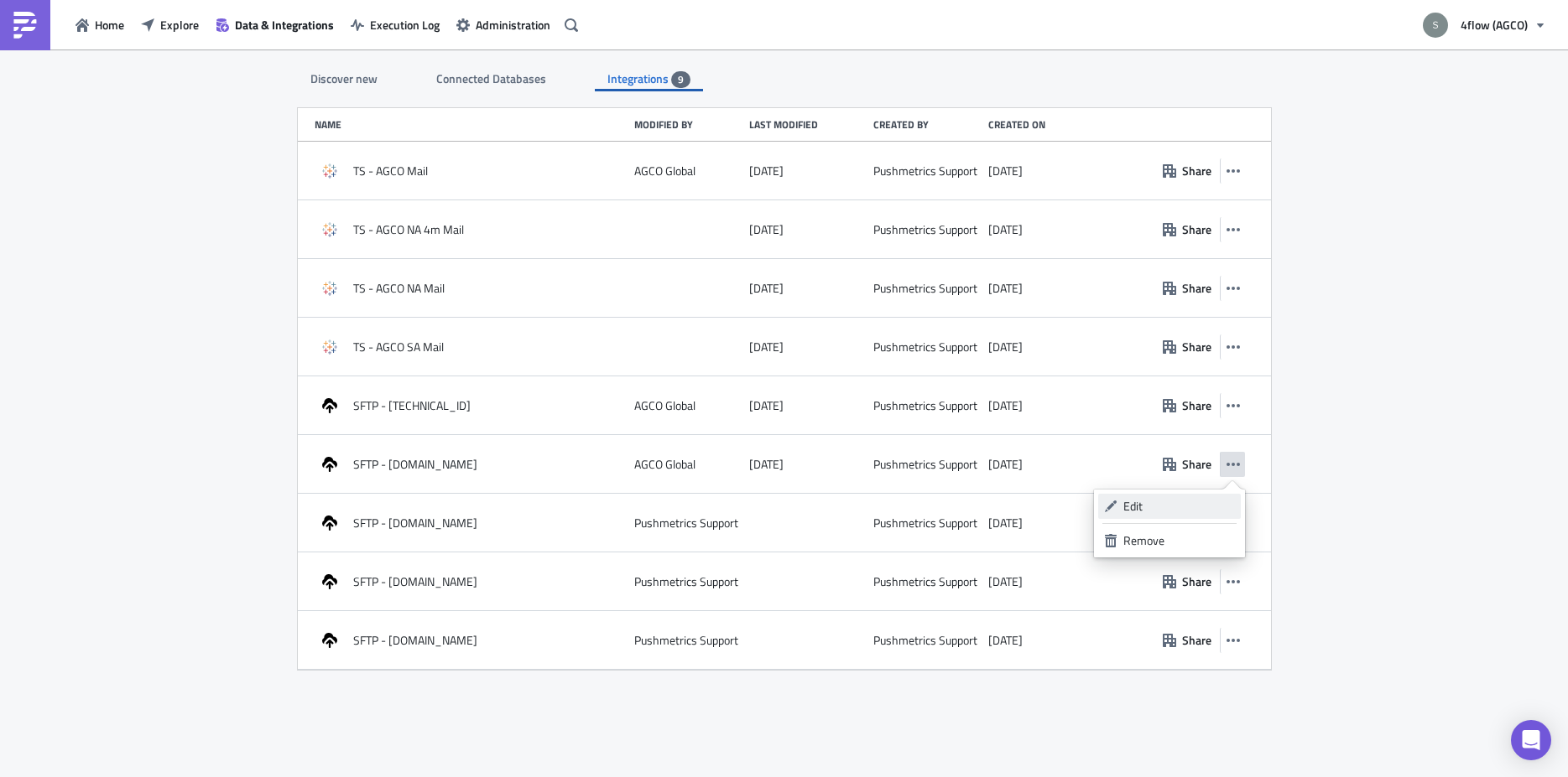
click at [1217, 503] on div "Edit" at bounding box center [1179, 507] width 111 height 17
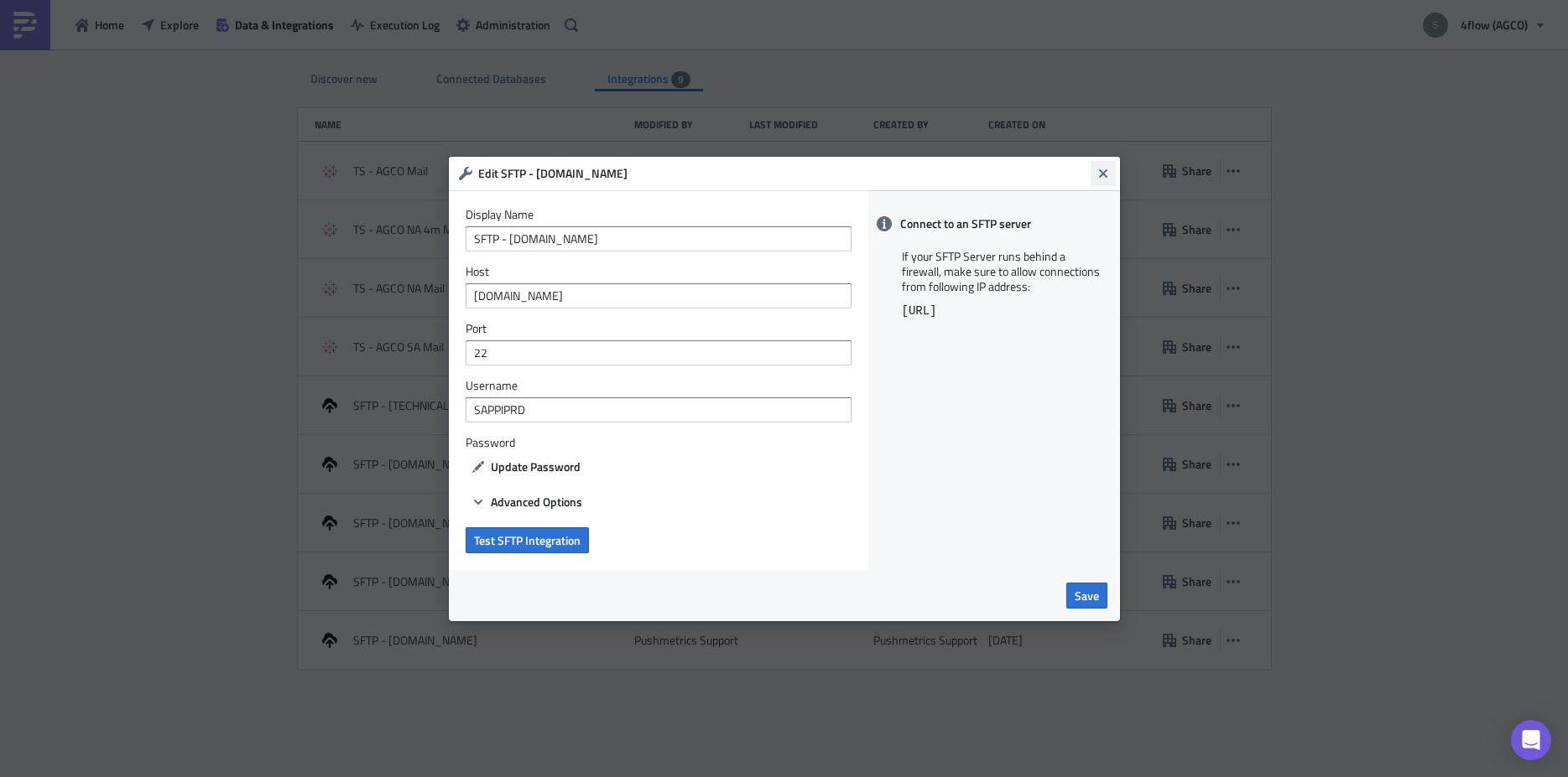
click at [1105, 174] on icon "Close" at bounding box center [1102, 172] width 8 height 8
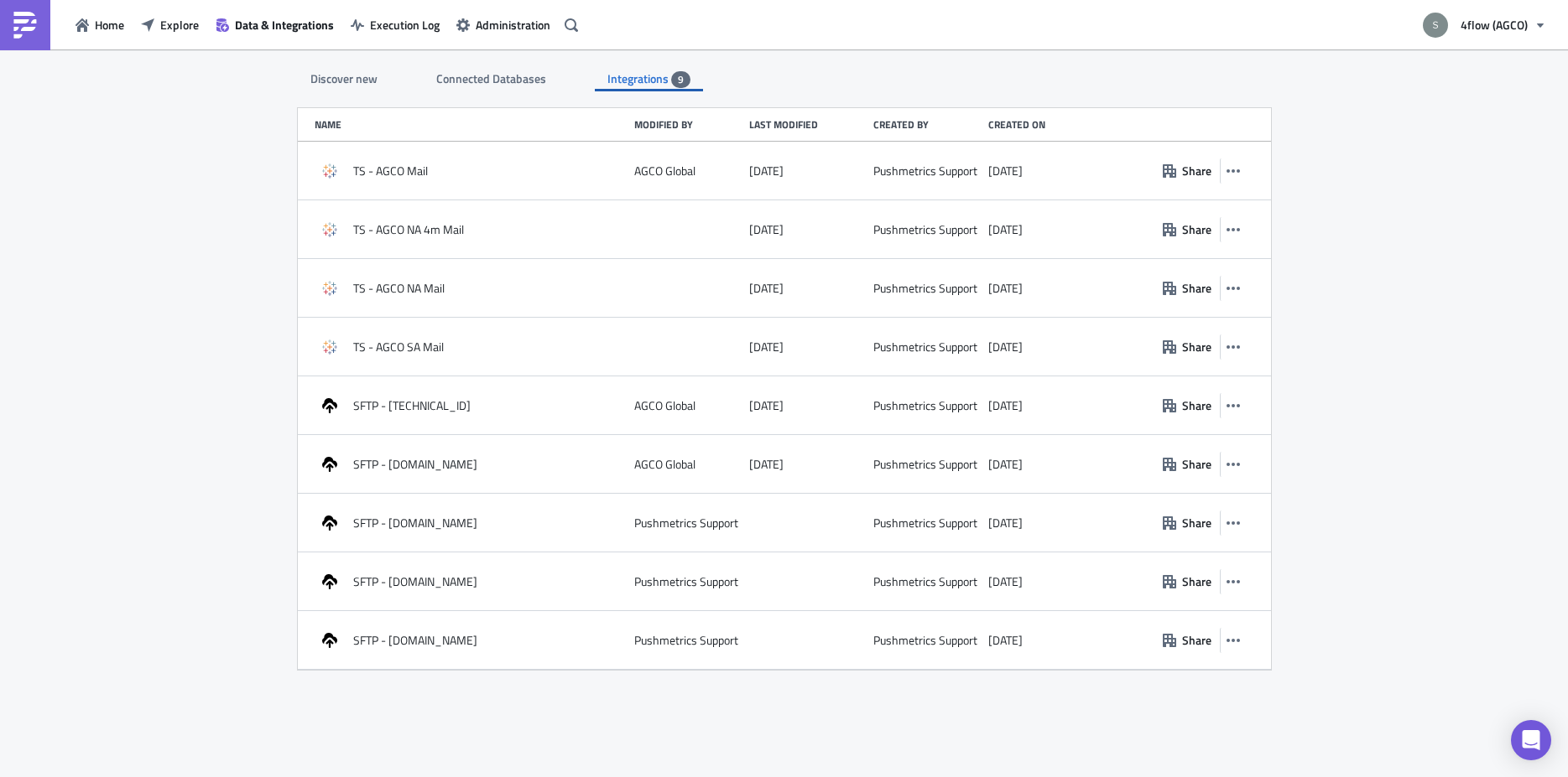
click at [506, 76] on span "Connected Databases" at bounding box center [492, 78] width 112 height 18
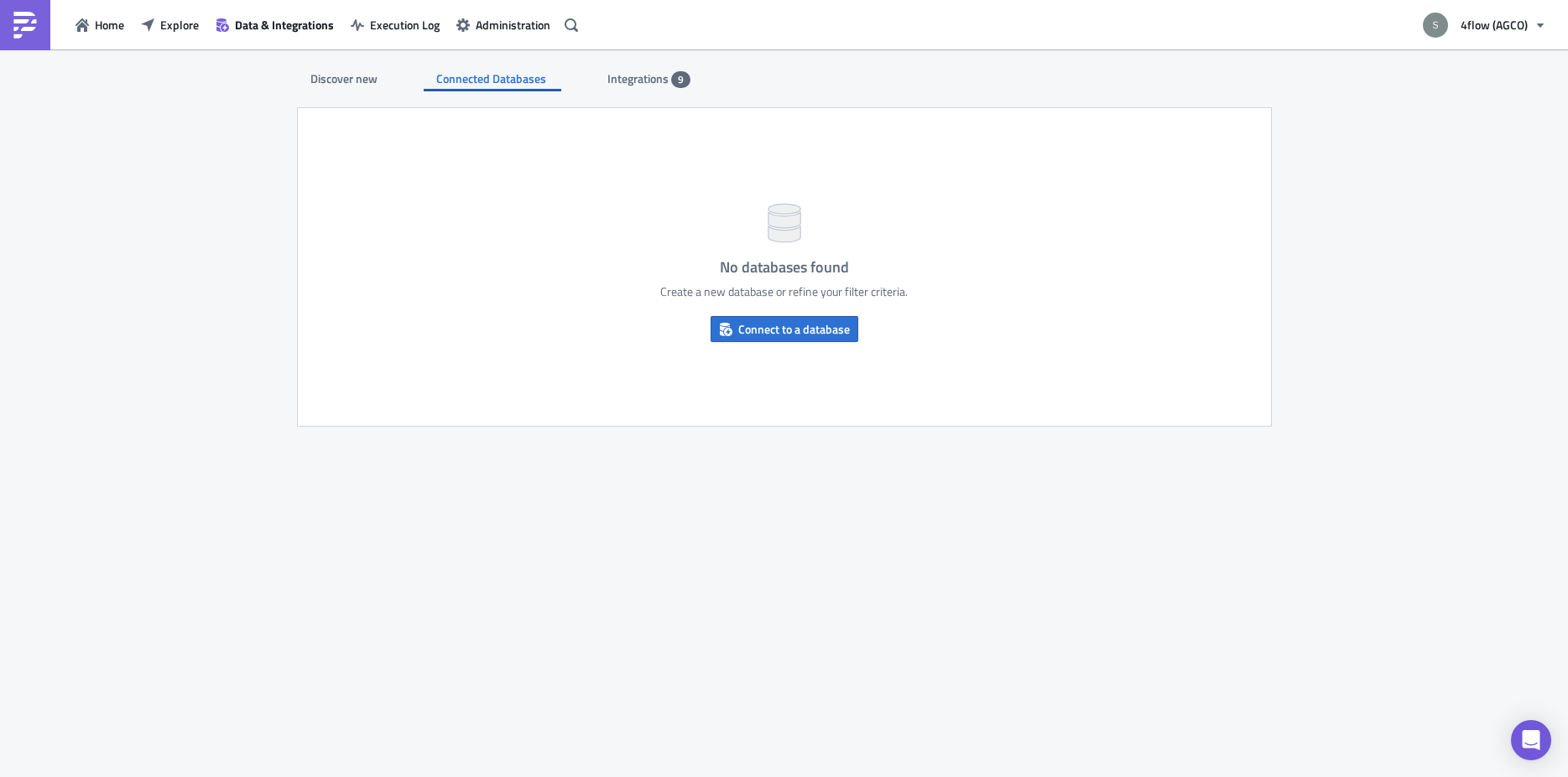
click at [650, 75] on span "Integrations" at bounding box center [639, 78] width 64 height 18
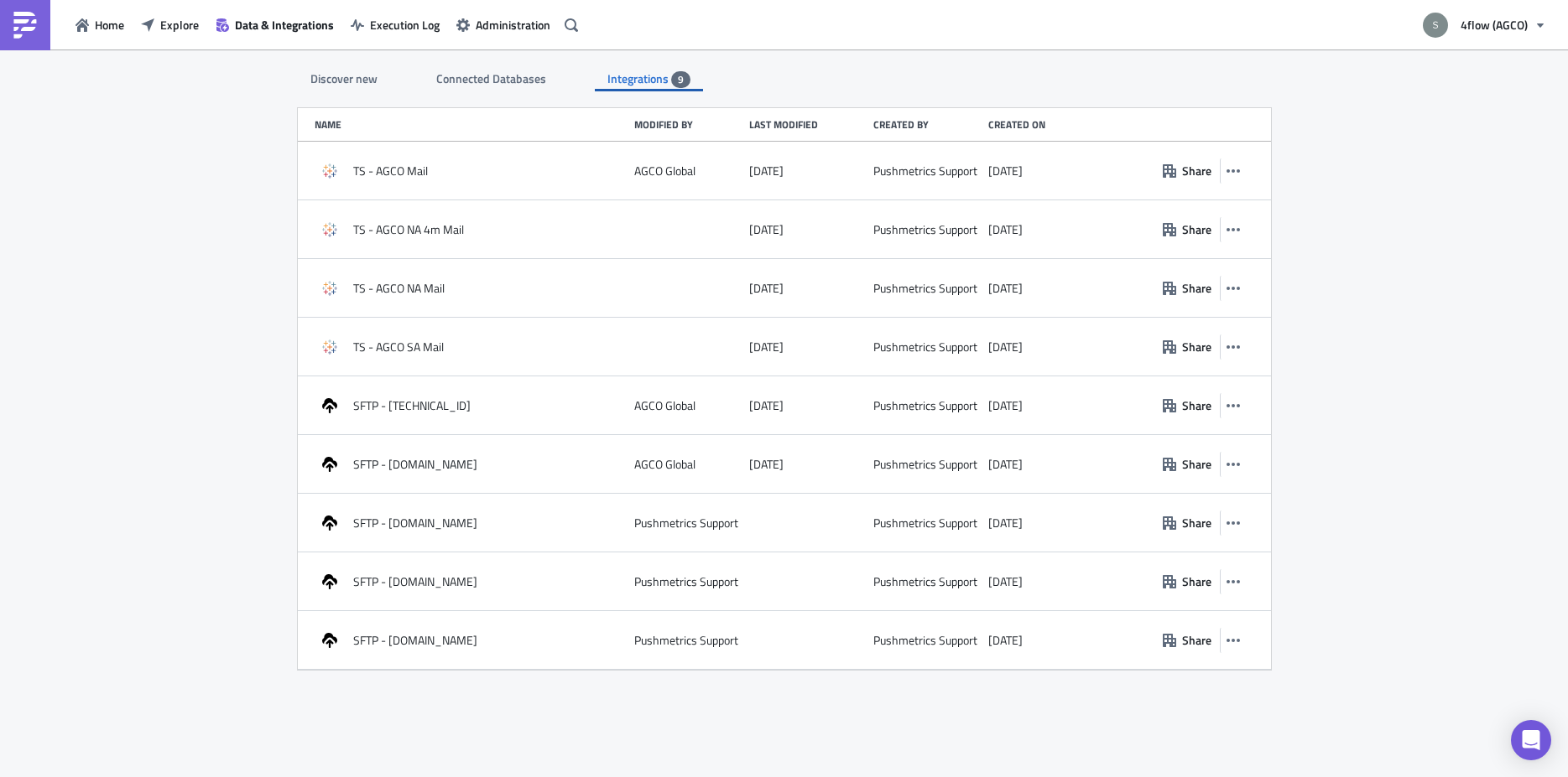
click at [476, 69] on div "Connected Databases" at bounding box center [492, 79] width 112 height 25
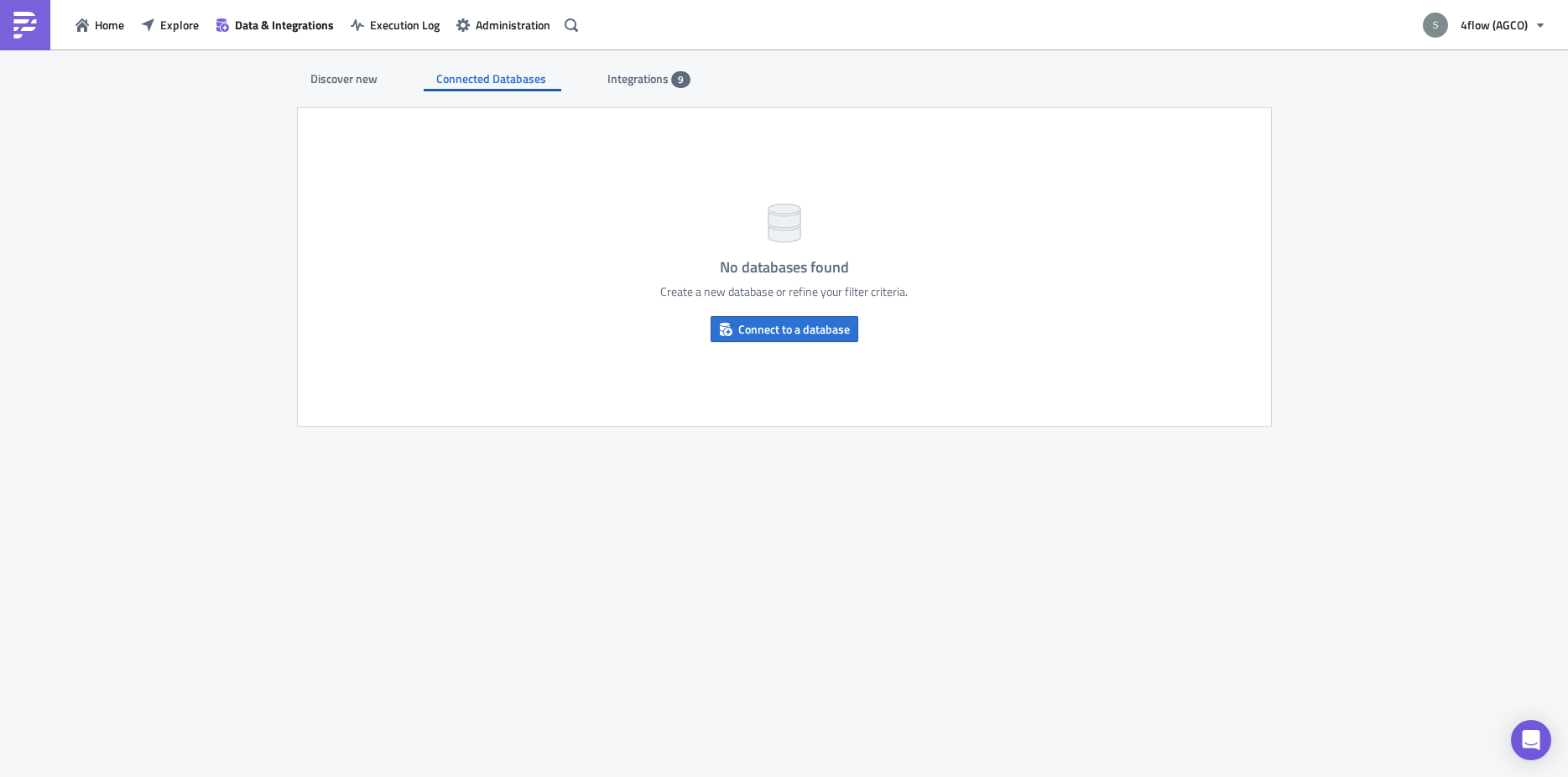
click at [322, 68] on div "Discover new" at bounding box center [343, 79] width 93 height 25
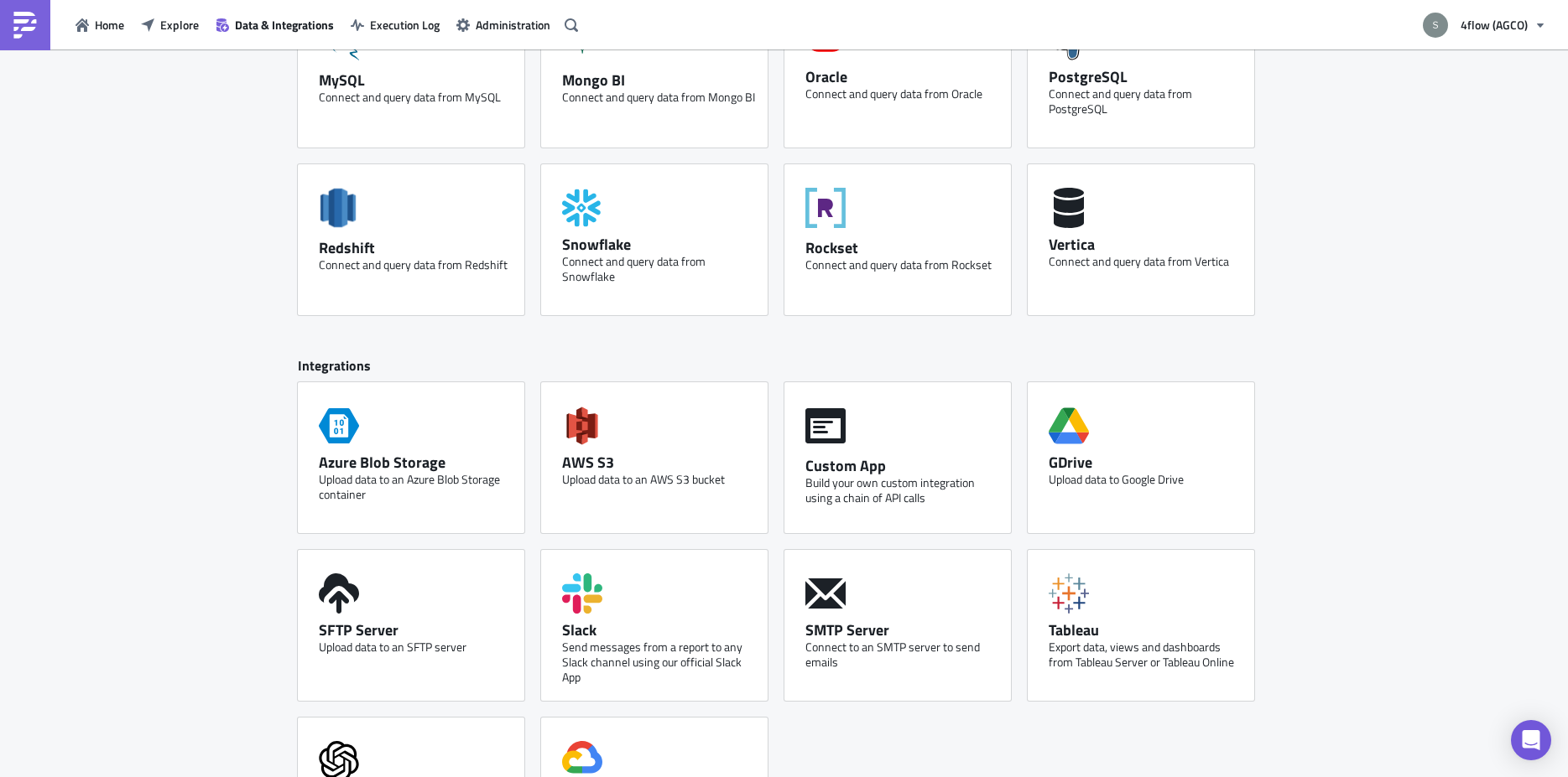
scroll to position [587, 0]
